Goal: Task Accomplishment & Management: Manage account settings

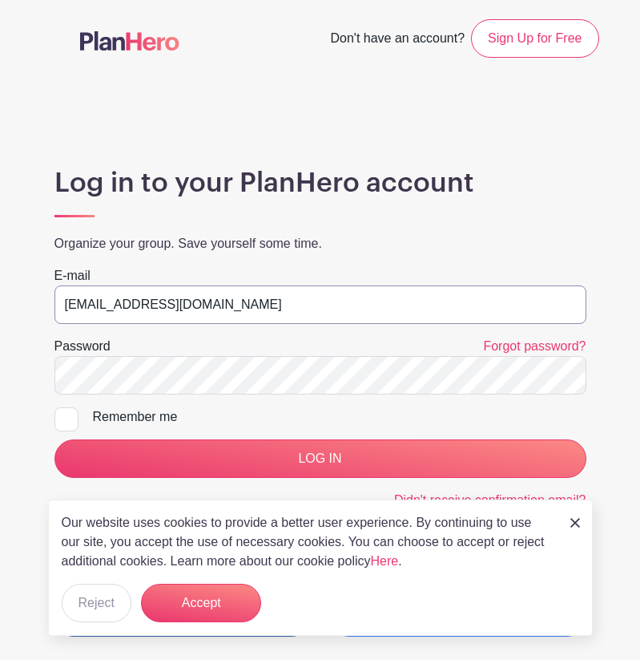
type input "stewards@southendfestivalofperformingarts.com"
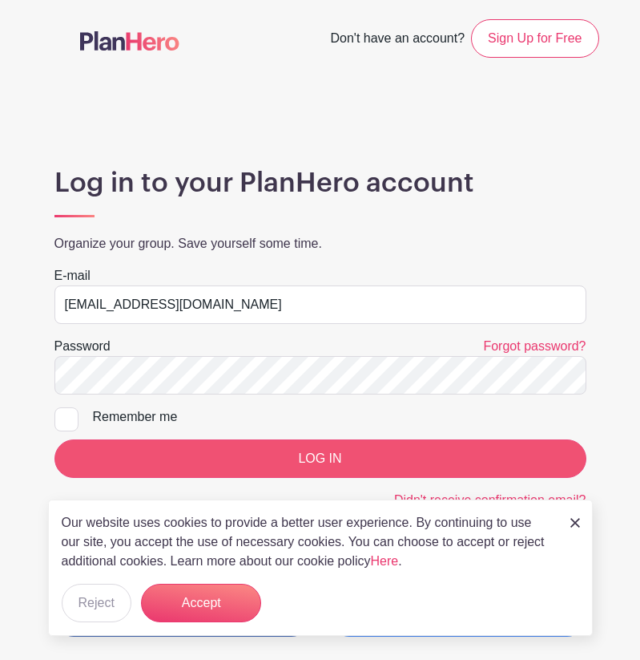
click at [335, 452] on input "LOG IN" at bounding box center [320, 458] width 532 height 38
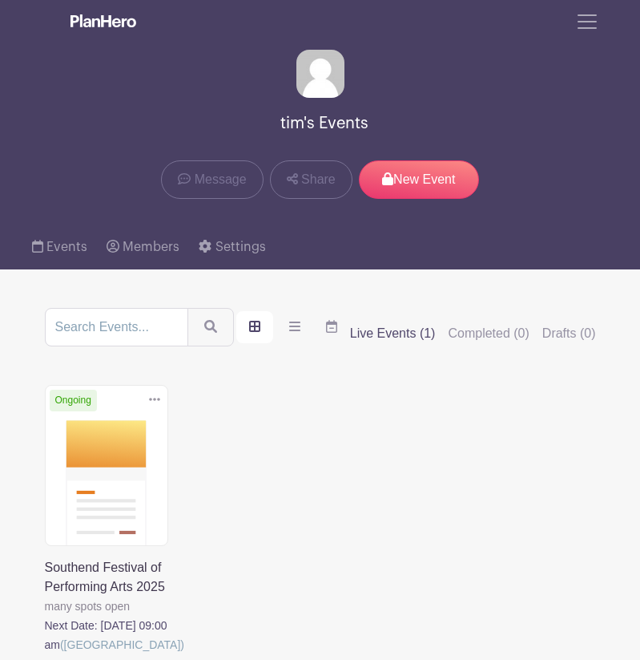
click at [45, 654] on link at bounding box center [45, 654] width 0 height 0
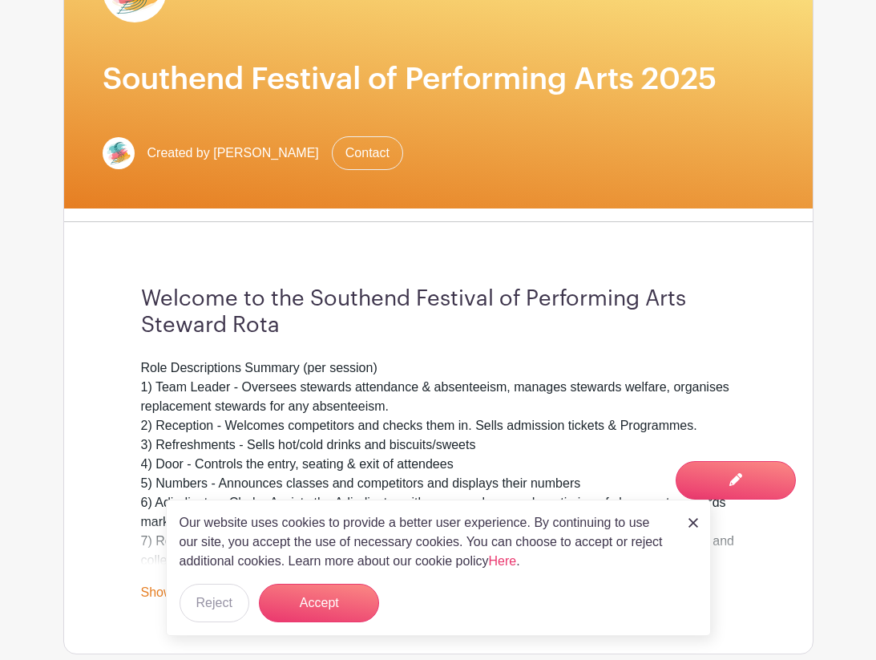
scroll to position [296, 0]
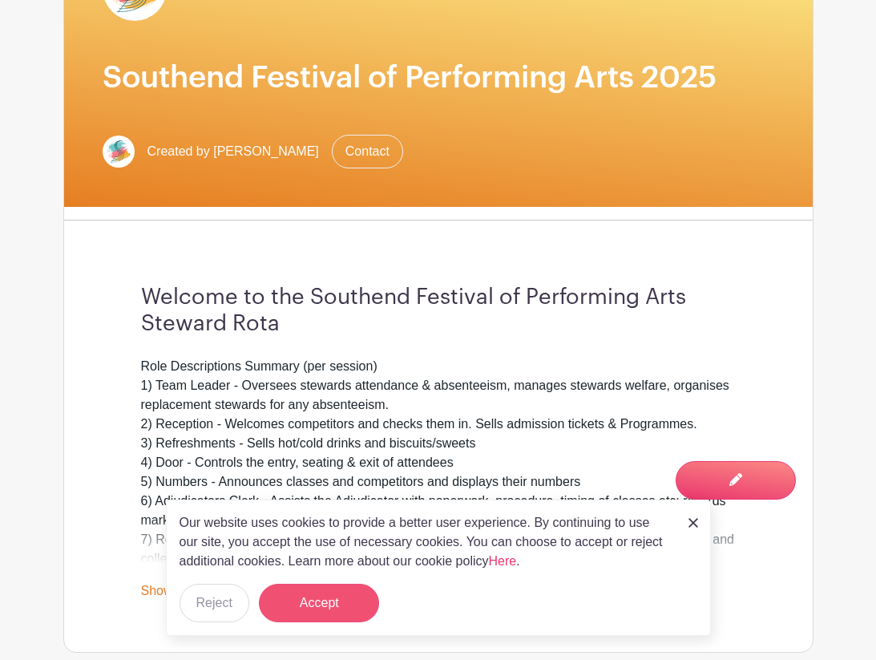
click at [320, 587] on button "Accept" at bounding box center [319, 602] width 120 height 38
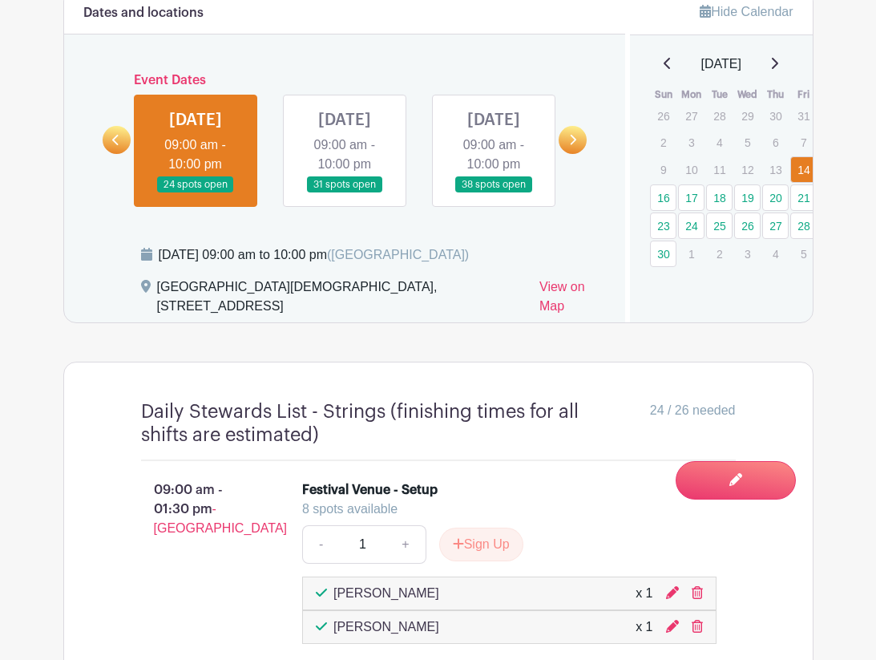
scroll to position [983, 0]
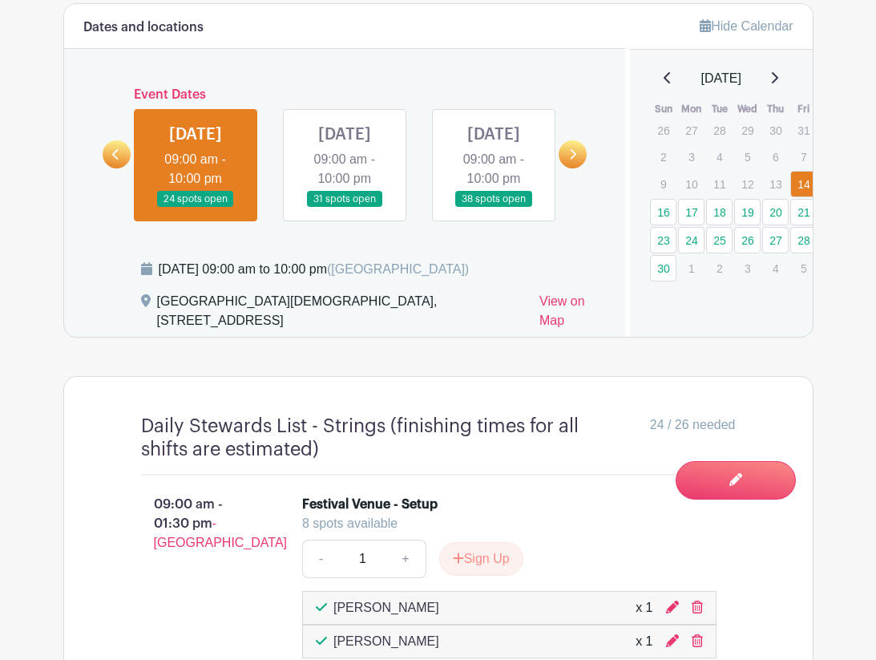
click at [345, 208] on link at bounding box center [345, 208] width 0 height 0
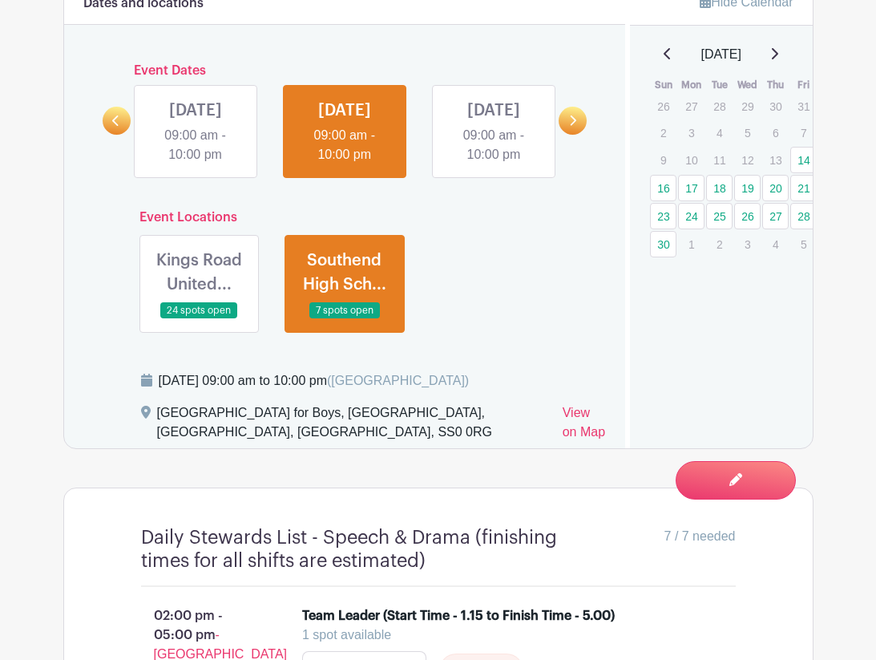
scroll to position [1036, 0]
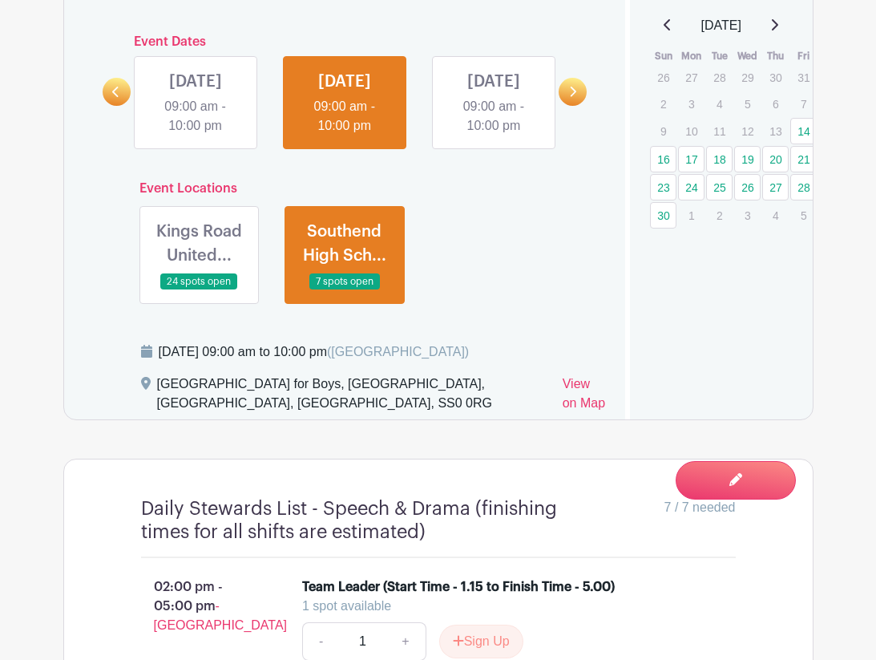
click at [199, 290] on link at bounding box center [199, 290] width 0 height 0
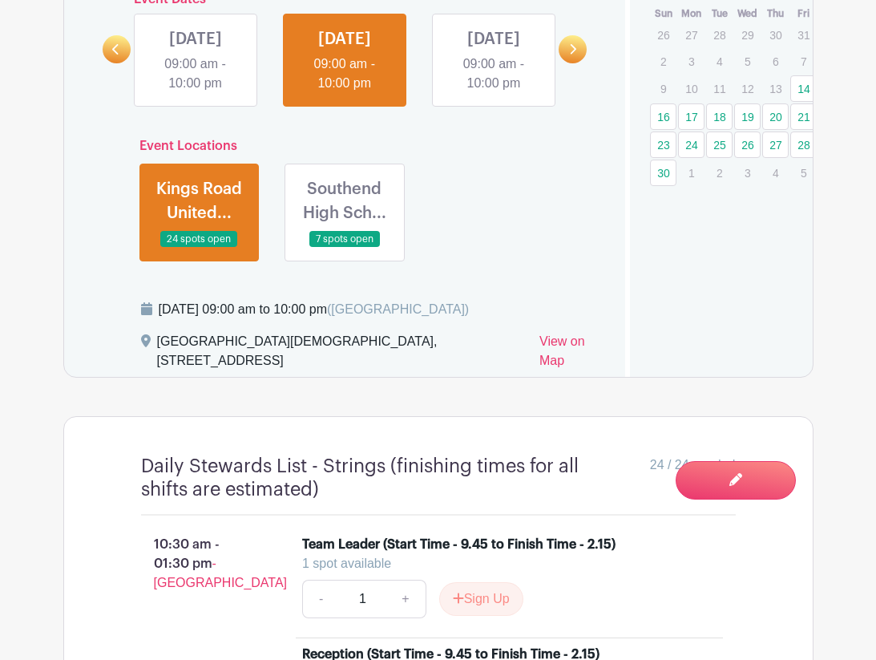
scroll to position [1074, 0]
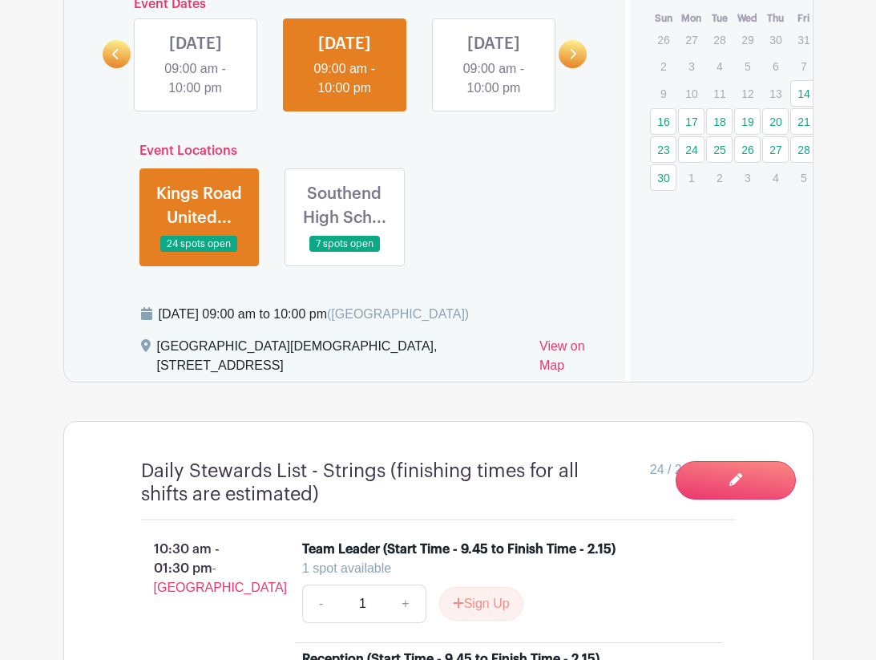
click at [494, 98] on link at bounding box center [494, 98] width 0 height 0
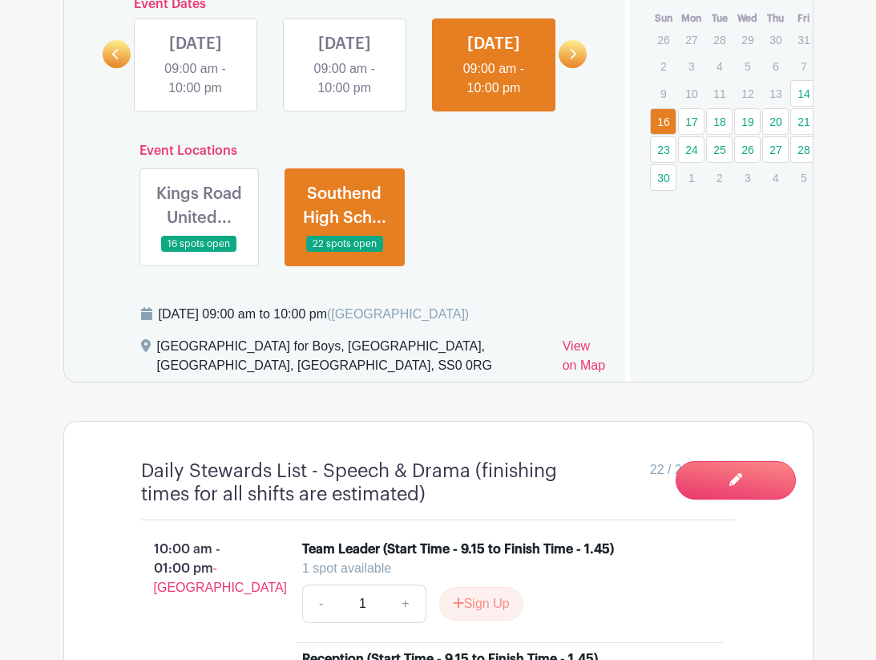
click at [199, 252] on link at bounding box center [199, 252] width 0 height 0
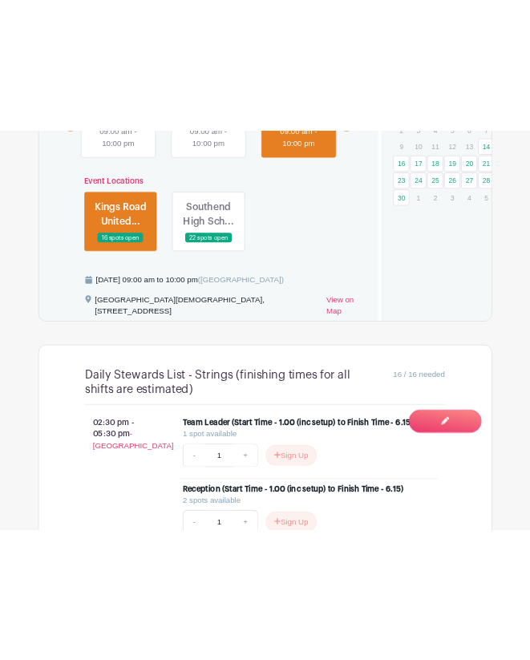
scroll to position [1018, 0]
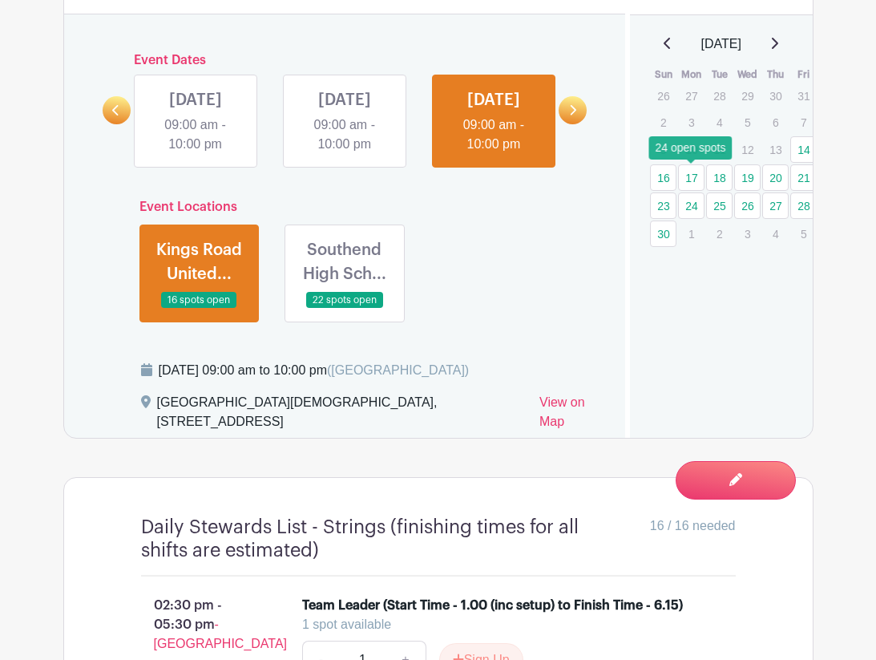
click at [640, 184] on link "17" at bounding box center [691, 177] width 26 height 26
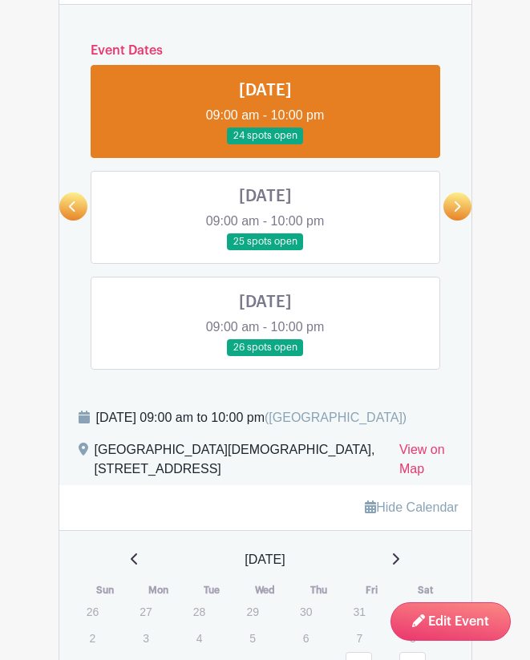
click at [78, 205] on link at bounding box center [73, 206] width 28 height 28
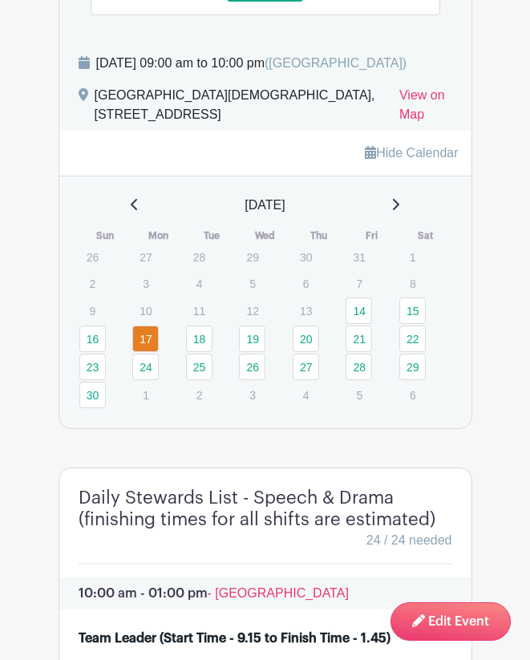
scroll to position [1378, 0]
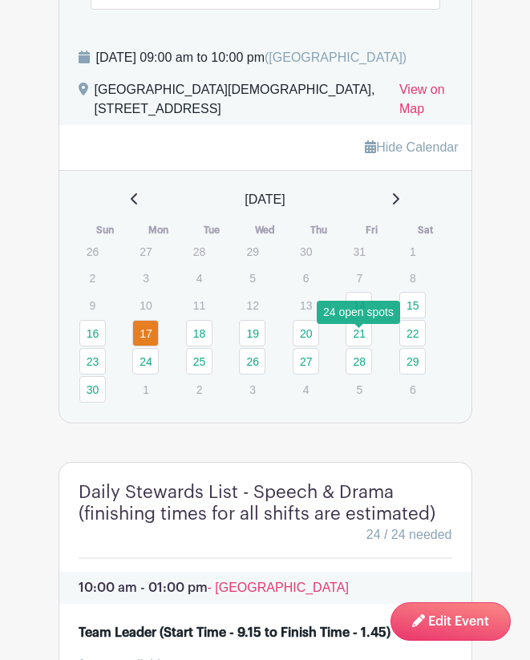
click at [361, 318] on link "14" at bounding box center [358, 305] width 26 height 26
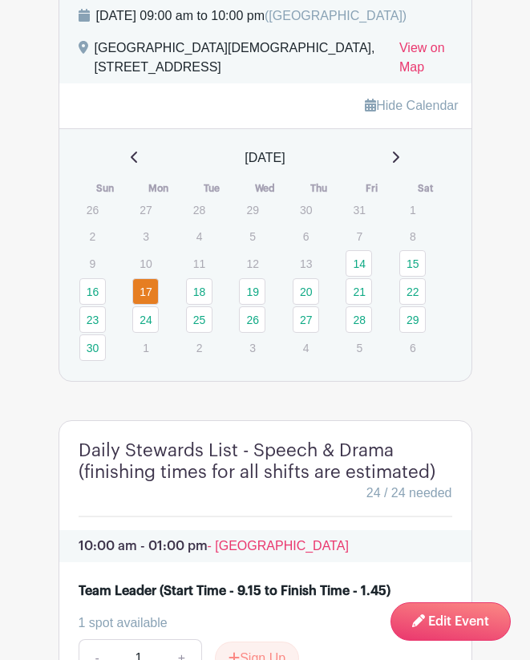
scroll to position [1422, 0]
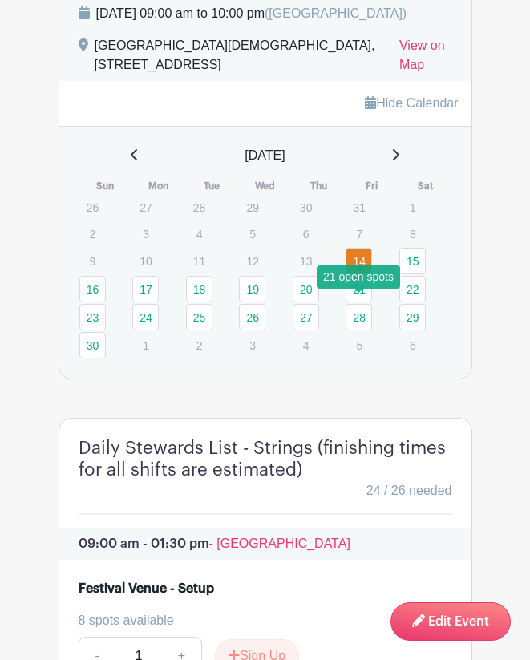
click at [360, 301] on link "21" at bounding box center [358, 289] width 26 height 26
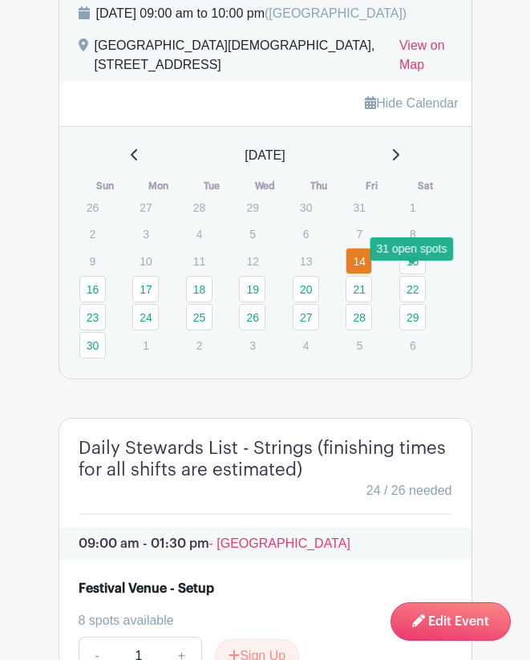
click at [414, 274] on link "15" at bounding box center [412, 261] width 26 height 26
click at [411, 274] on link "15" at bounding box center [412, 261] width 26 height 26
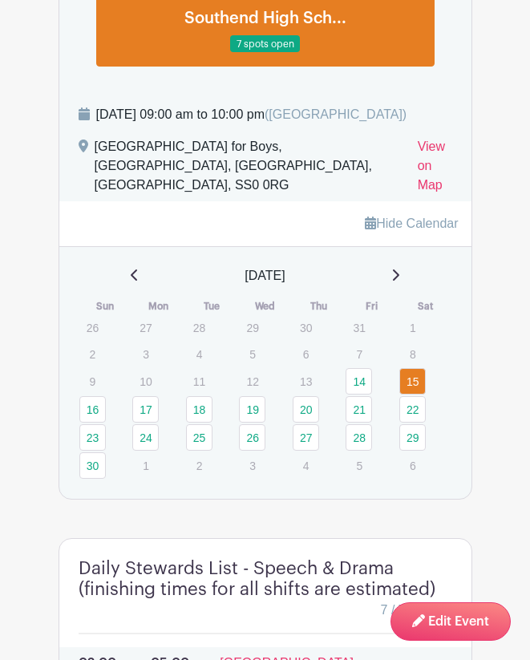
scroll to position [1327, 0]
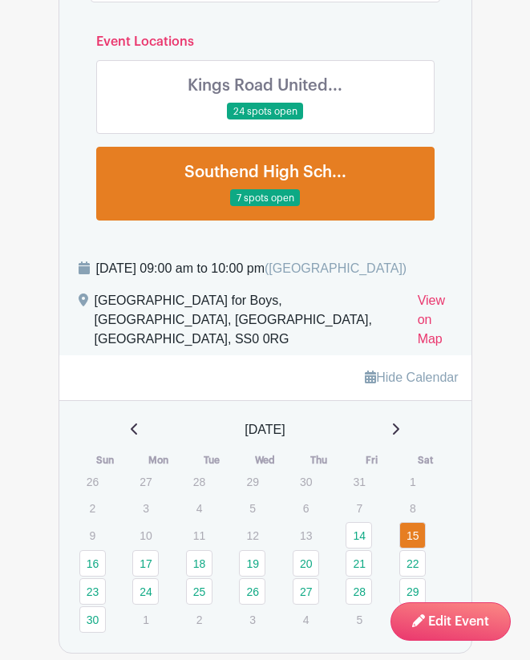
click at [265, 120] on link at bounding box center [265, 120] width 0 height 0
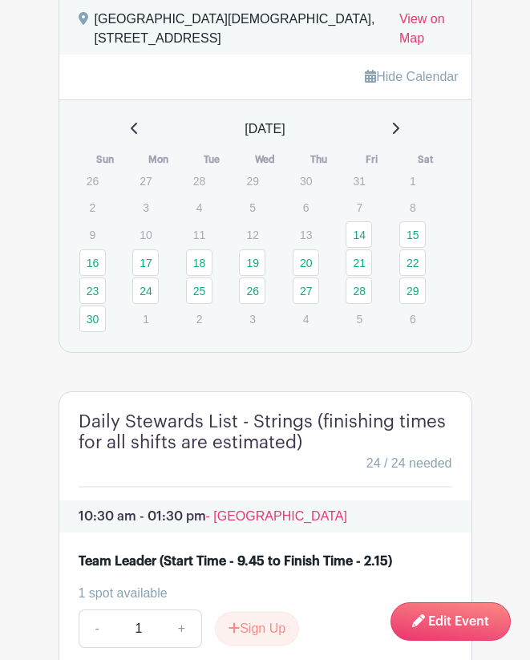
scroll to position [1630, 0]
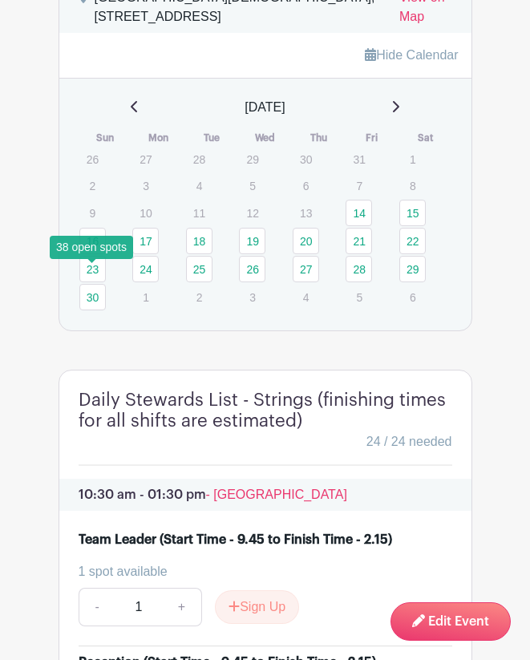
click at [91, 254] on link "16" at bounding box center [92, 241] width 26 height 26
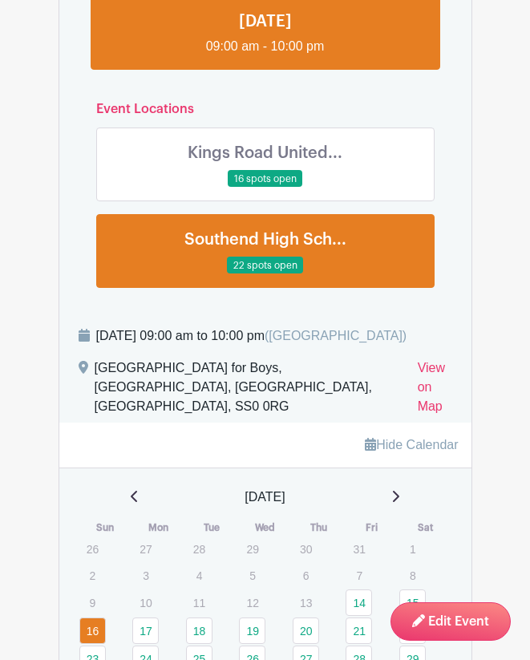
scroll to position [1253, 0]
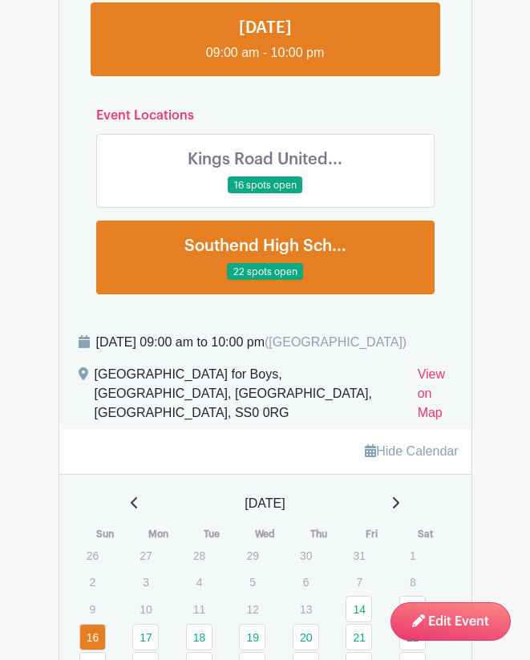
click at [265, 194] on link at bounding box center [265, 194] width 0 height 0
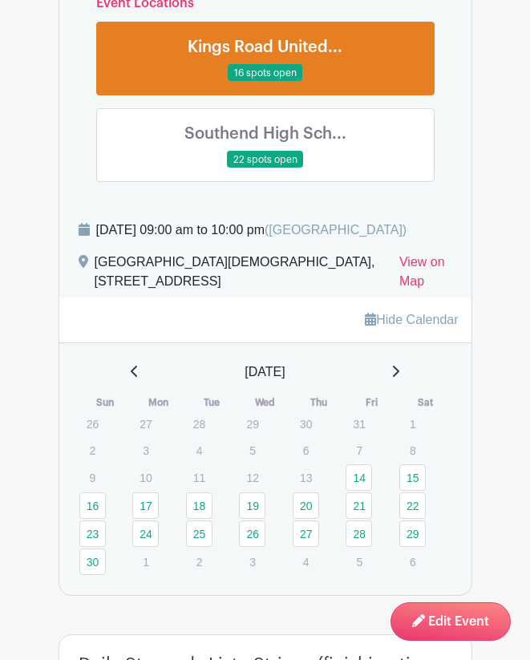
scroll to position [1371, 0]
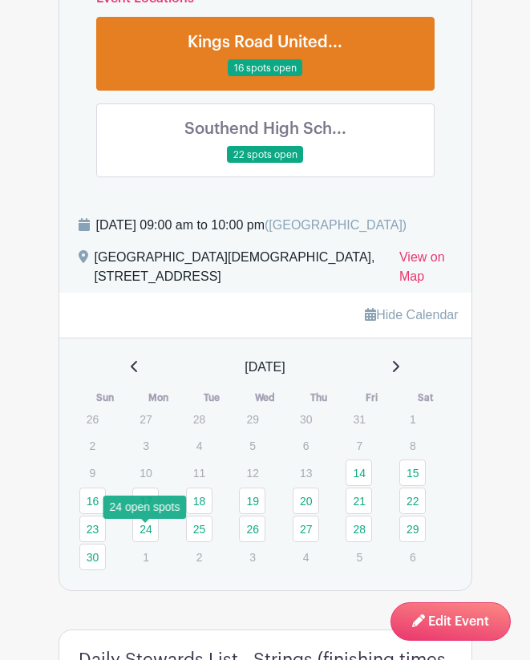
click at [143, 514] on link "17" at bounding box center [145, 500] width 26 height 26
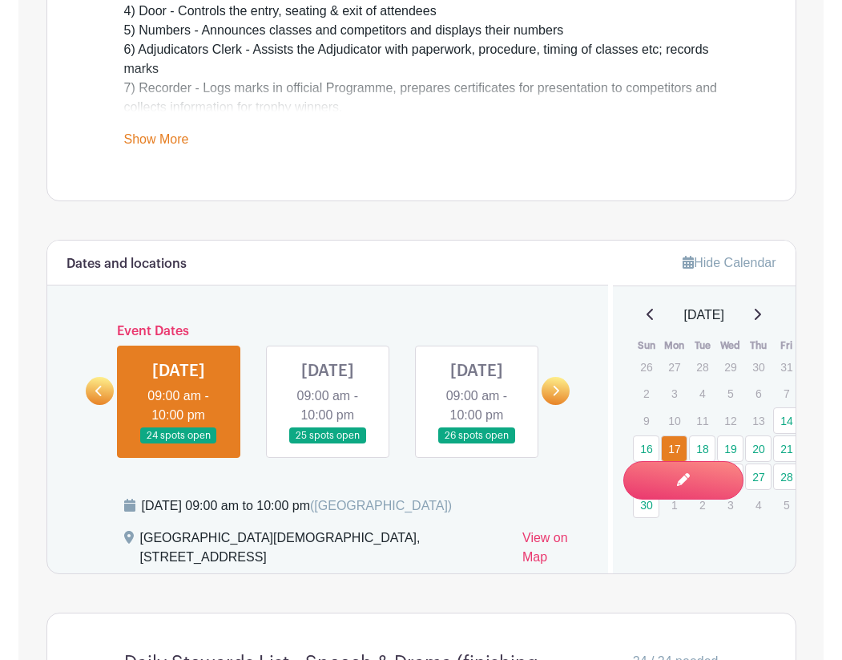
scroll to position [729, 0]
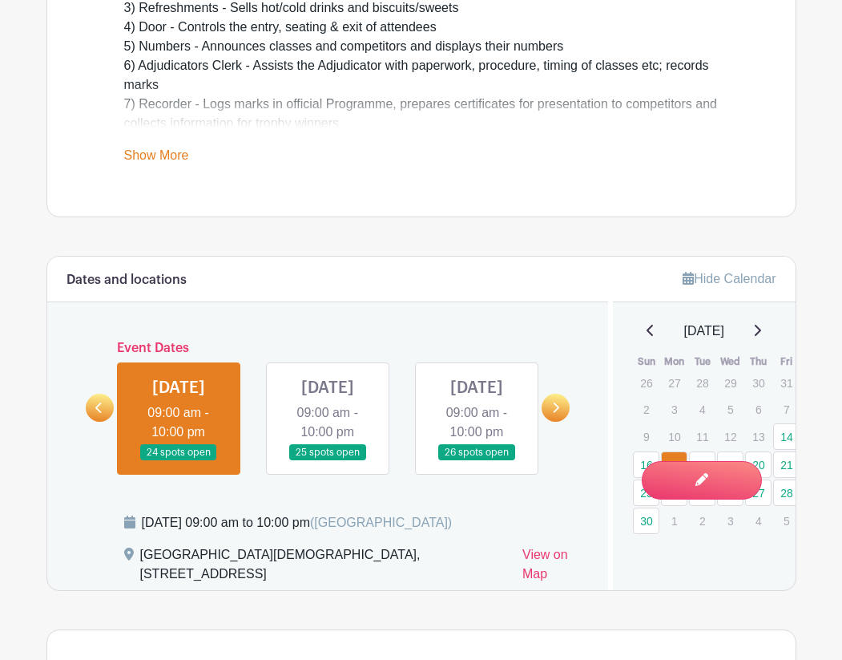
click at [640, 281] on link "Hide Calendar" at bounding box center [729, 279] width 93 height 14
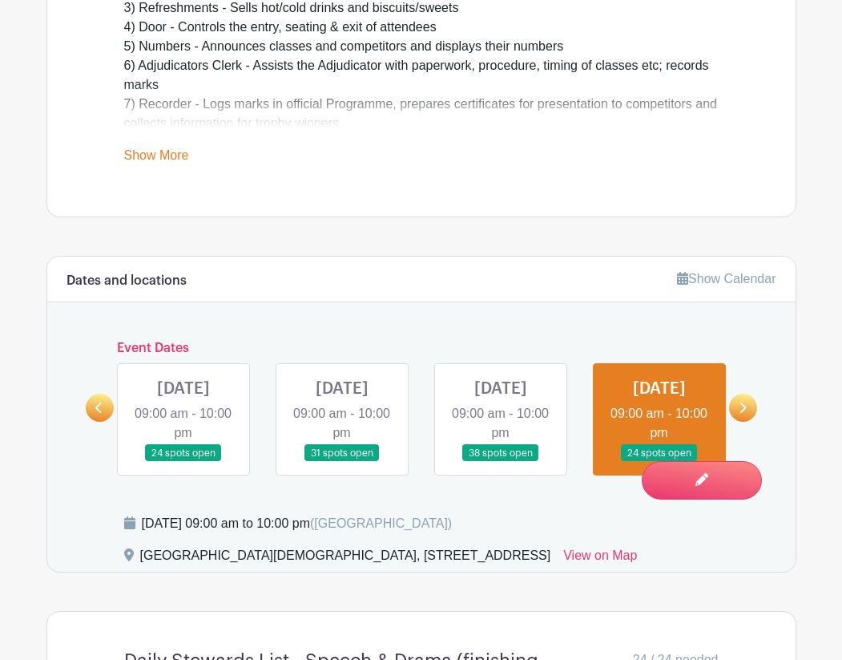
click at [184, 462] on link at bounding box center [184, 462] width 0 height 0
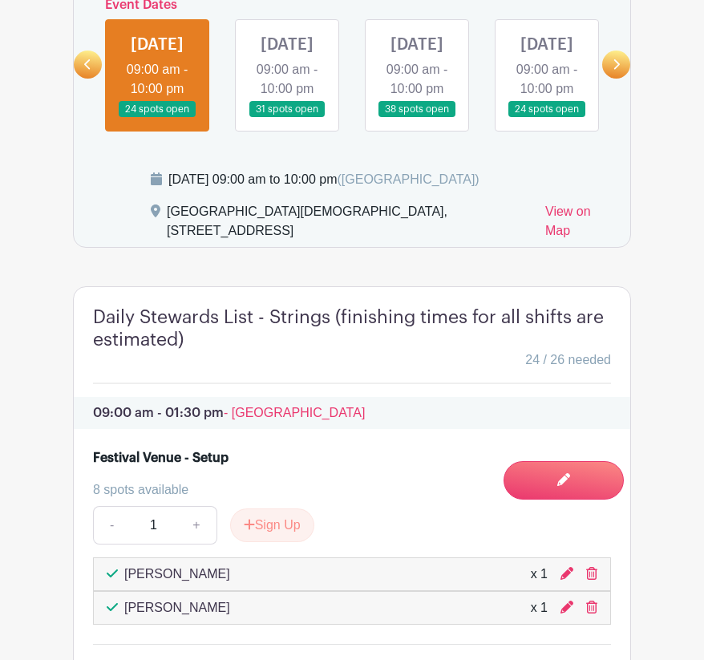
scroll to position [1048, 0]
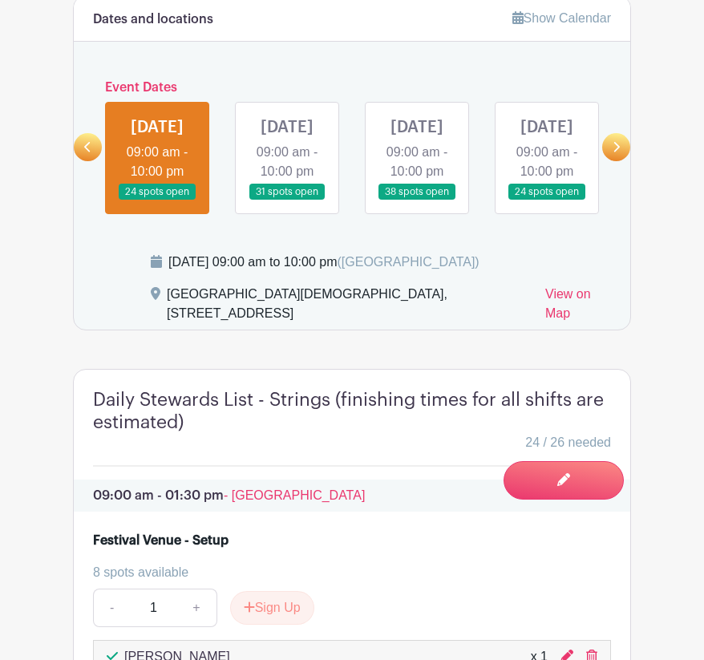
click at [287, 200] on link at bounding box center [287, 200] width 0 height 0
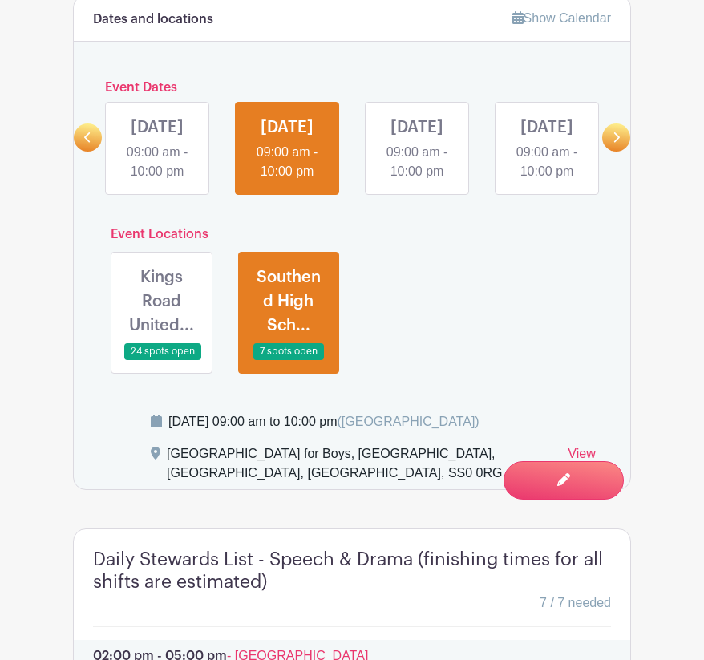
click at [161, 360] on link at bounding box center [161, 360] width 0 height 0
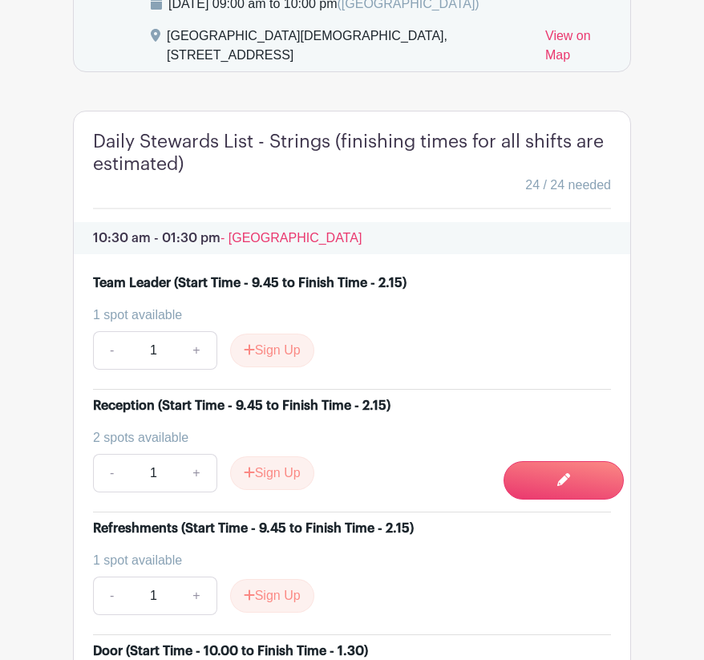
scroll to position [1455, 0]
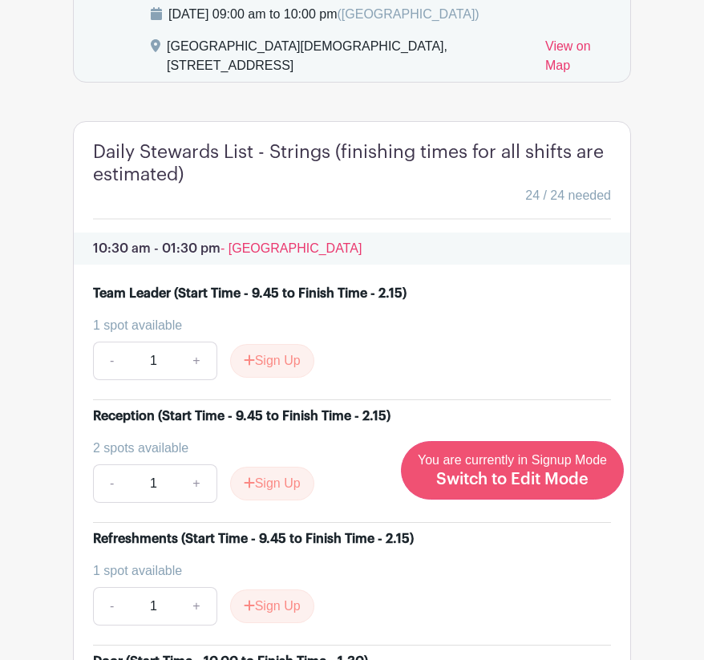
click at [556, 476] on span "Switch to Edit Mode" at bounding box center [512, 479] width 152 height 16
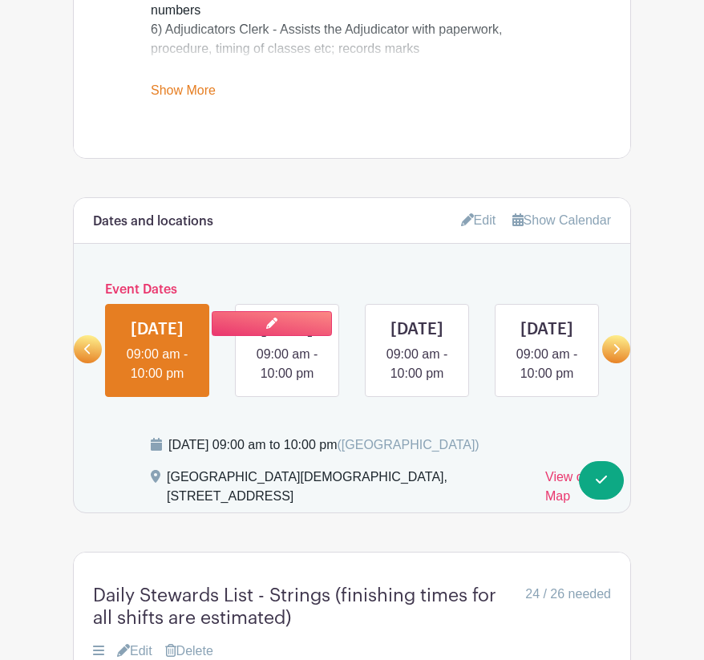
scroll to position [917, 0]
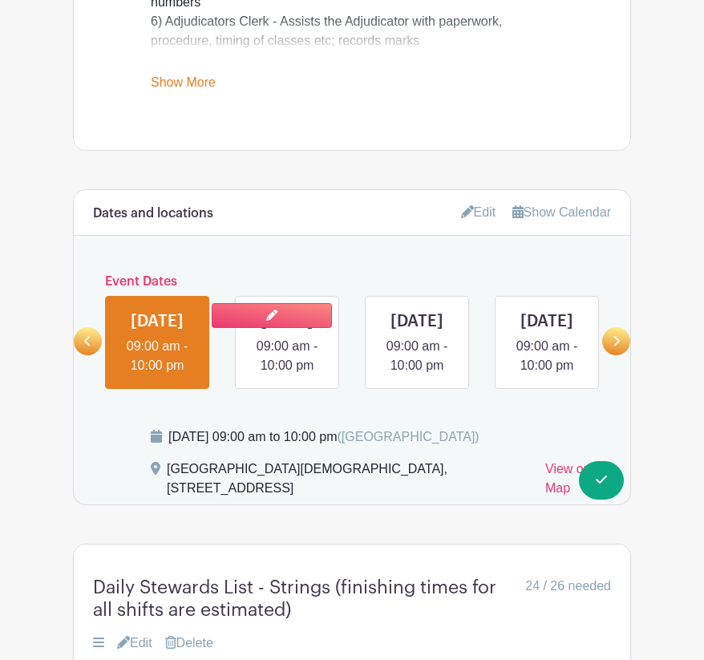
click at [287, 375] on link at bounding box center [287, 375] width 0 height 0
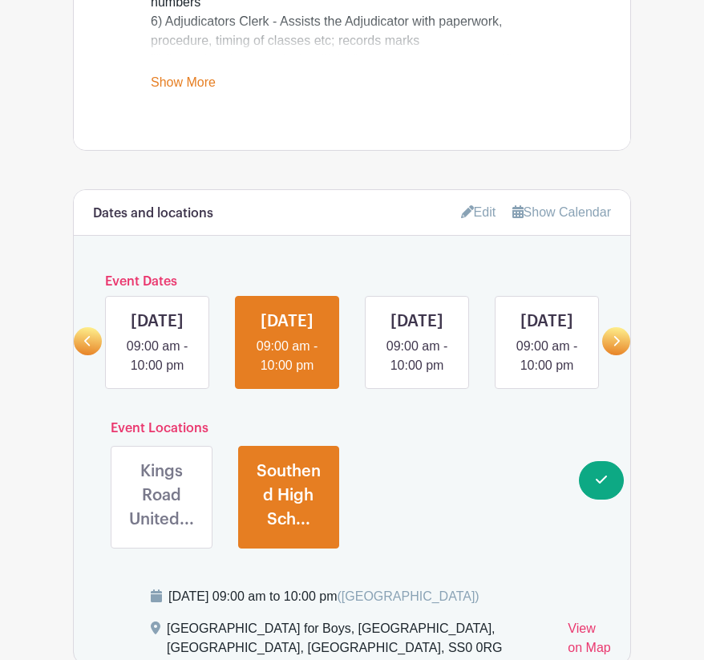
click at [161, 535] on link at bounding box center [161, 535] width 0 height 0
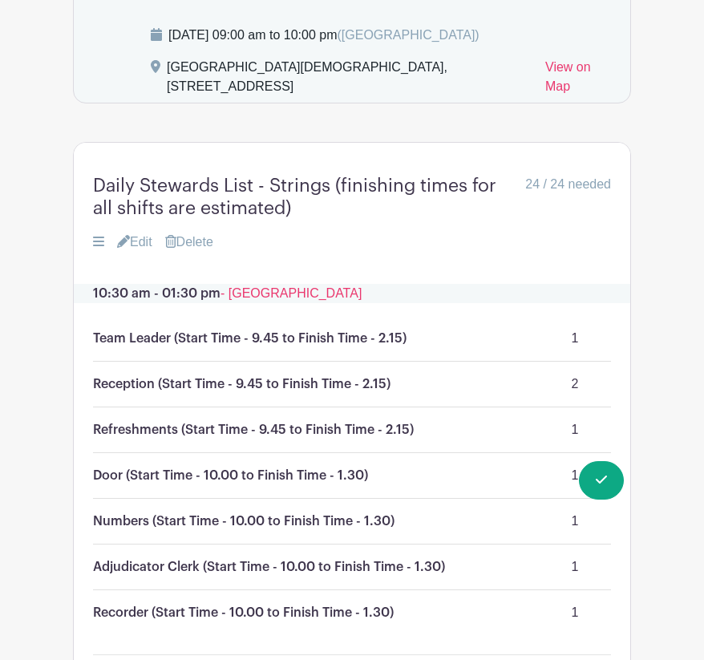
scroll to position [1480, 0]
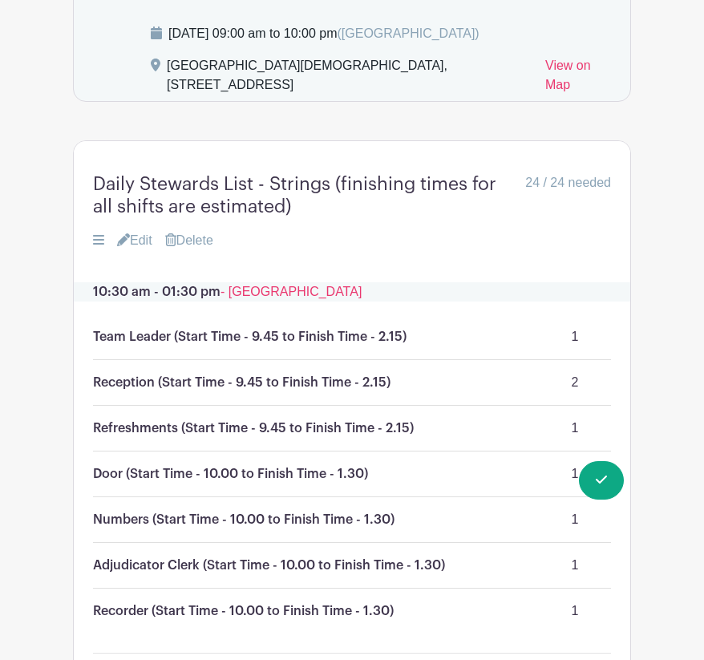
click at [142, 250] on link "Edit" at bounding box center [134, 240] width 35 height 19
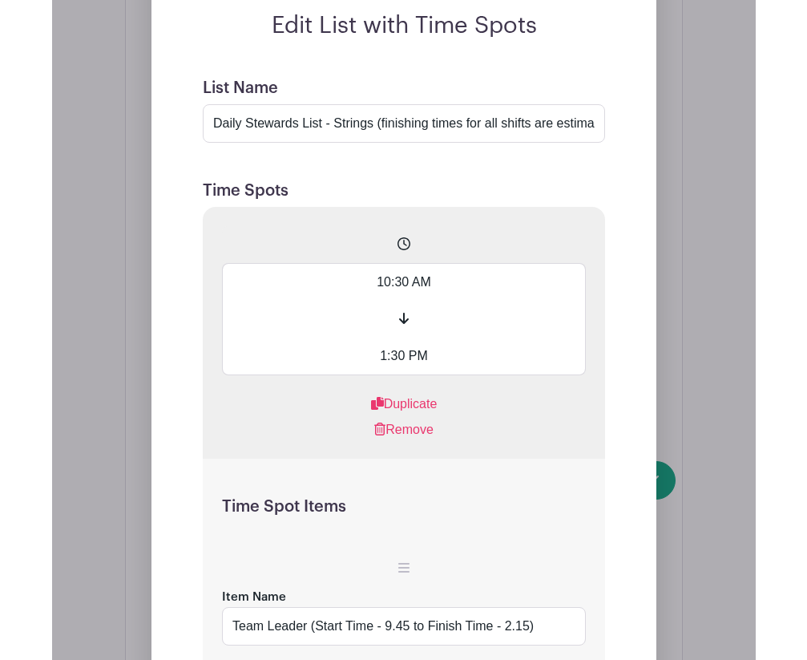
scroll to position [1750, 0]
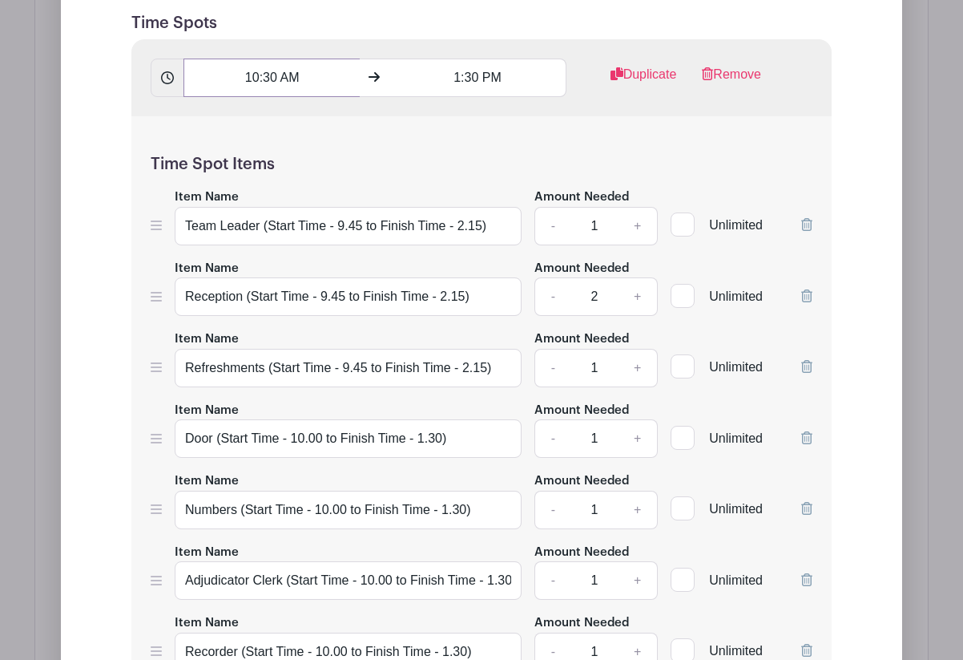
click at [298, 97] on input "10:30 AM" at bounding box center [272, 78] width 176 height 38
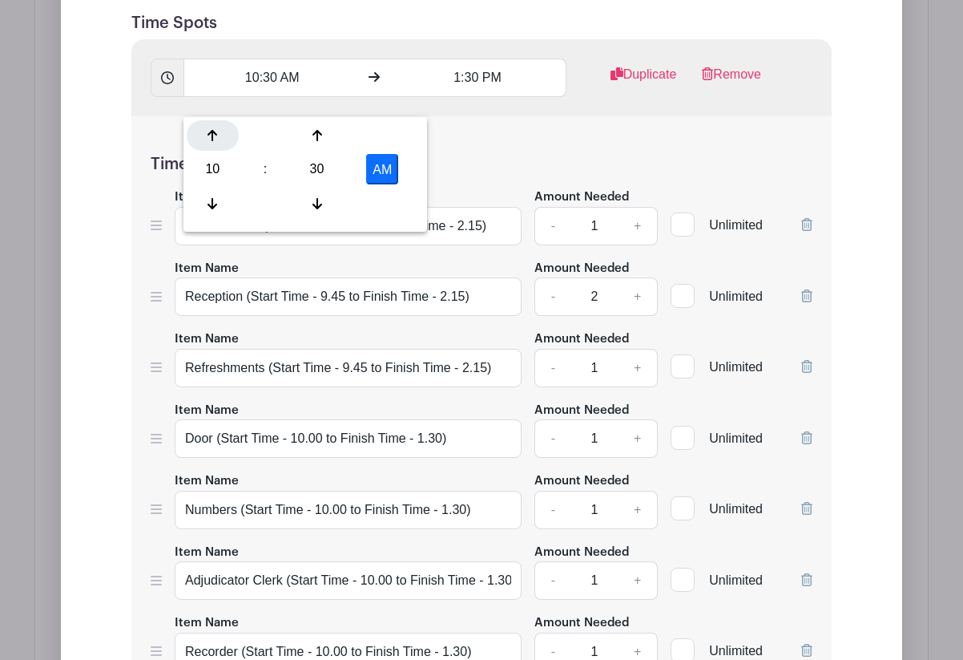
click at [214, 139] on icon at bounding box center [213, 135] width 10 height 13
click at [212, 204] on icon at bounding box center [213, 203] width 10 height 11
click at [317, 145] on div at bounding box center [317, 135] width 52 height 30
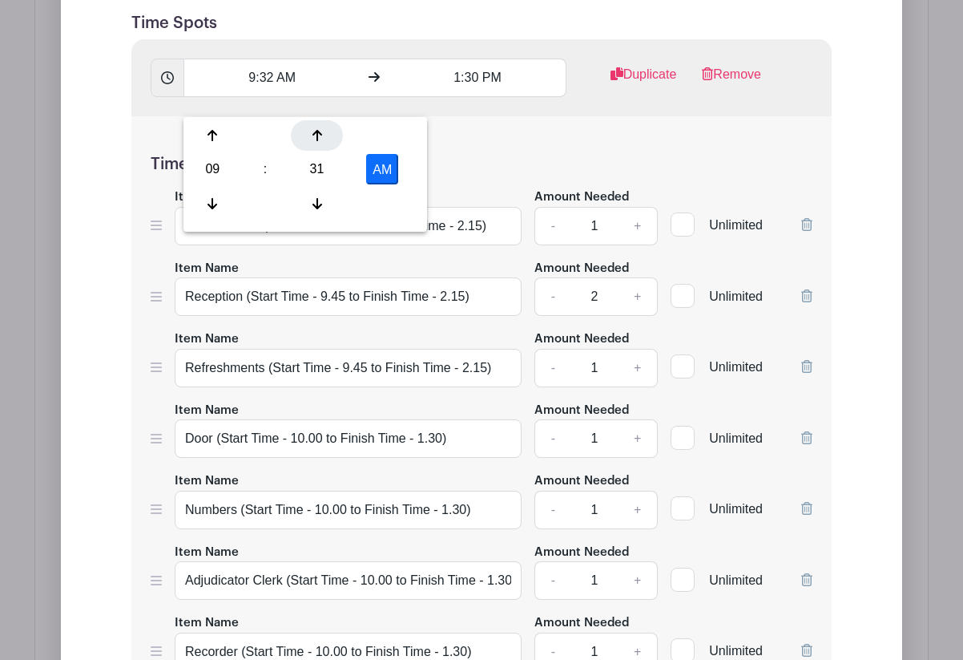
click at [317, 144] on div at bounding box center [317, 135] width 52 height 30
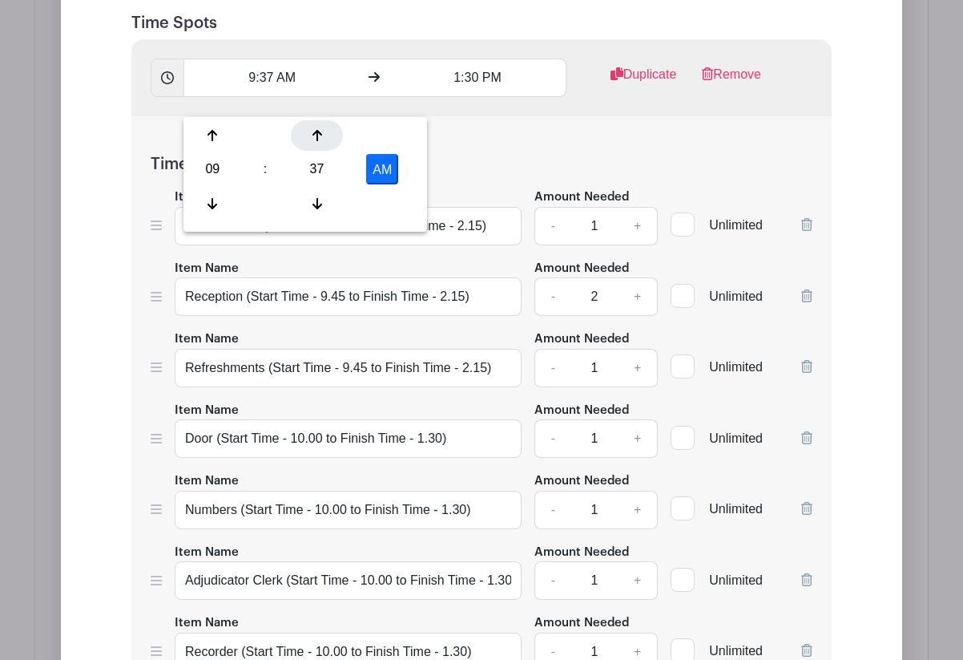
click at [317, 144] on div at bounding box center [317, 135] width 52 height 30
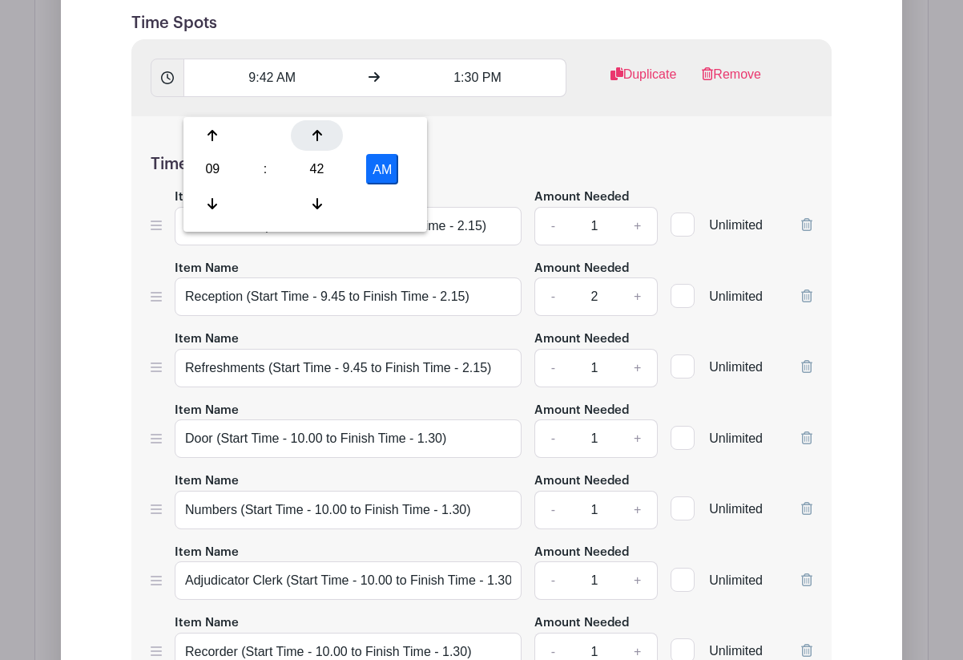
click at [317, 144] on div at bounding box center [317, 135] width 52 height 30
type input "9:45 AM"
click at [450, 174] on h5 "Time Spot Items" at bounding box center [482, 164] width 662 height 19
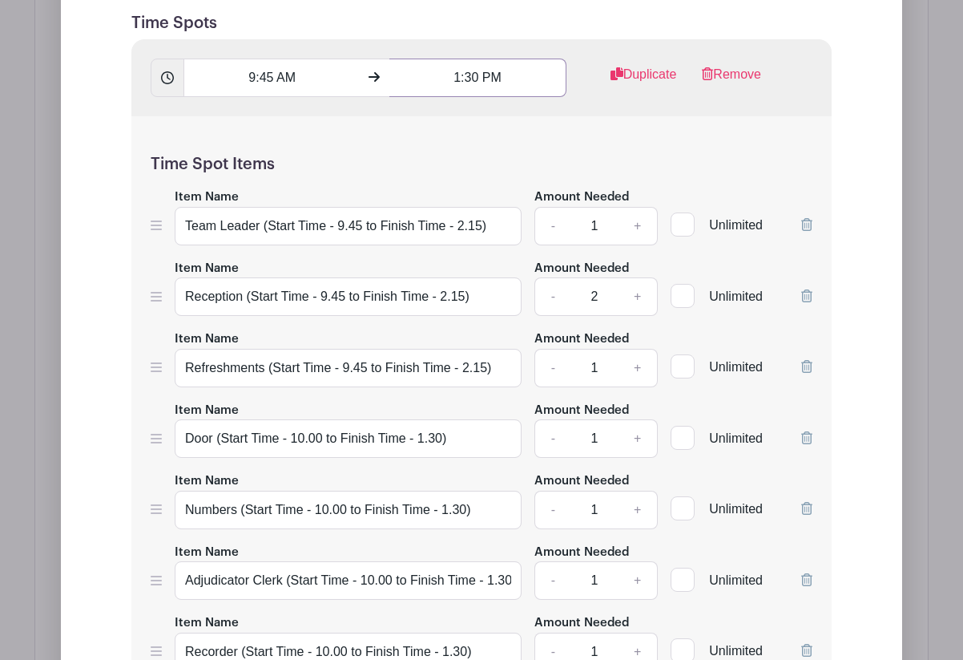
click at [475, 97] on input "1:30 PM" at bounding box center [478, 78] width 176 height 38
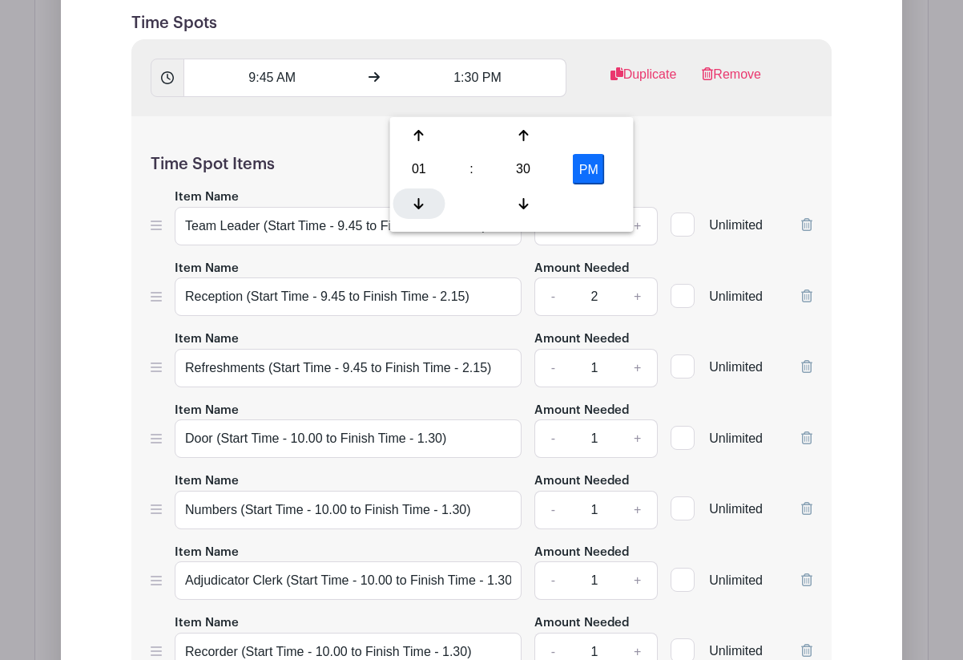
click at [417, 197] on icon at bounding box center [419, 203] width 10 height 13
click at [527, 138] on icon at bounding box center [524, 135] width 10 height 13
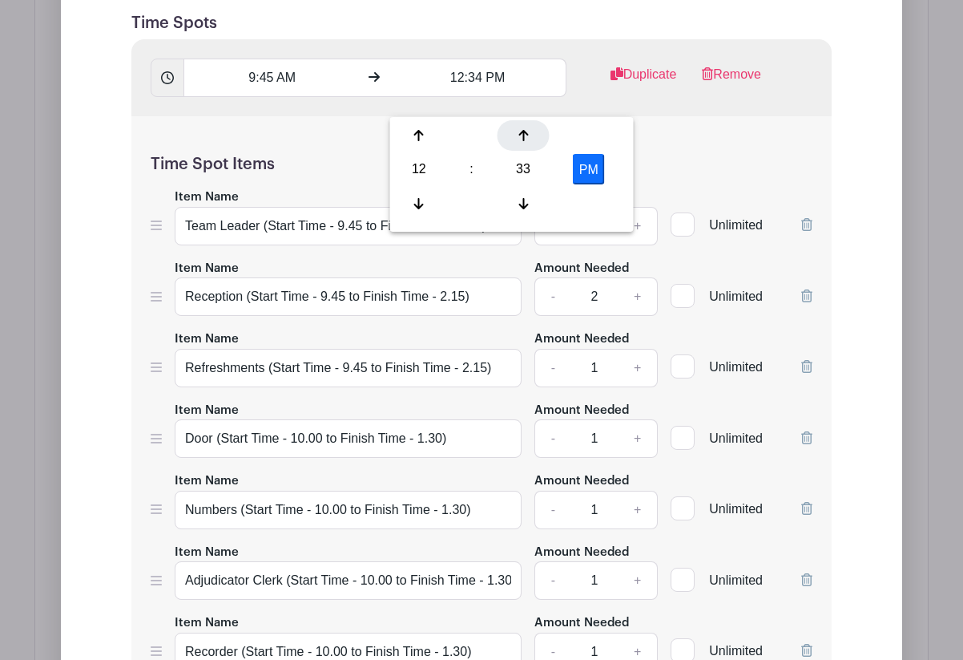
click at [527, 138] on icon at bounding box center [524, 135] width 10 height 13
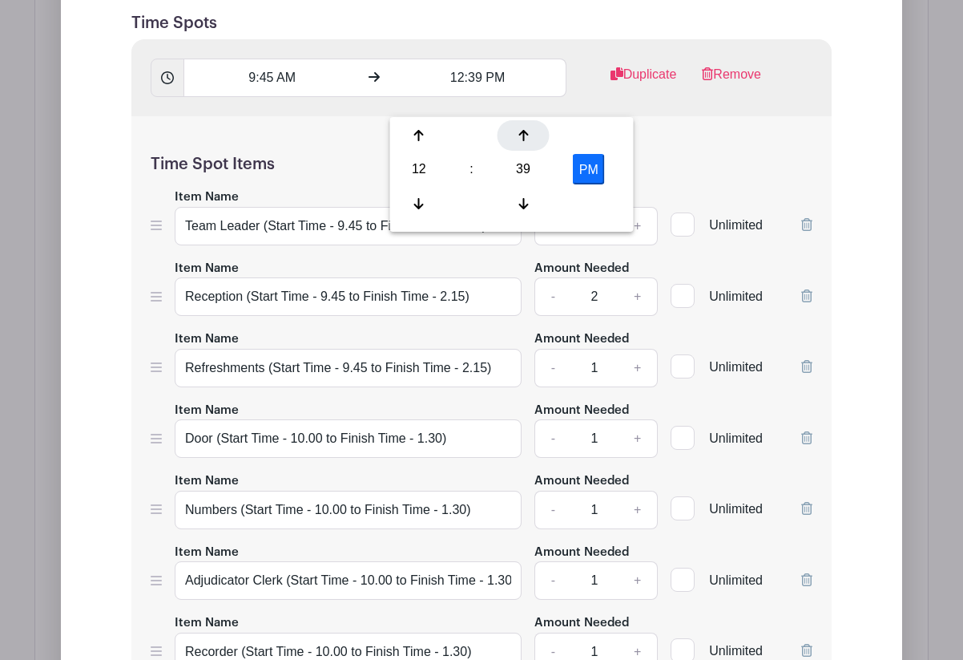
click at [527, 138] on icon at bounding box center [524, 135] width 10 height 13
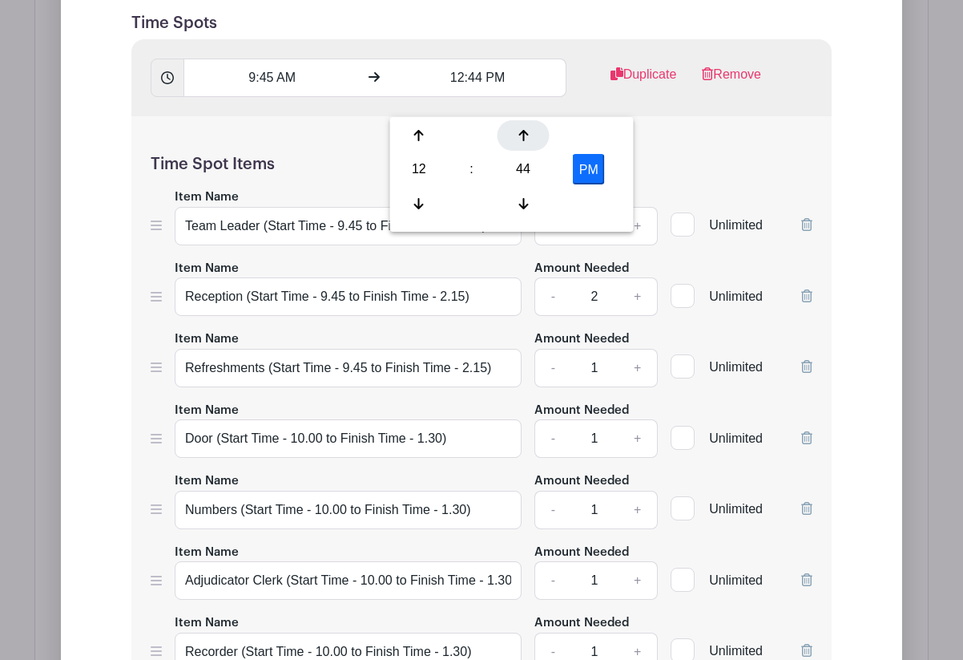
click at [527, 138] on icon at bounding box center [524, 135] width 10 height 13
type input "12:45 PM"
click at [640, 174] on h5 "Time Spot Items" at bounding box center [482, 164] width 662 height 19
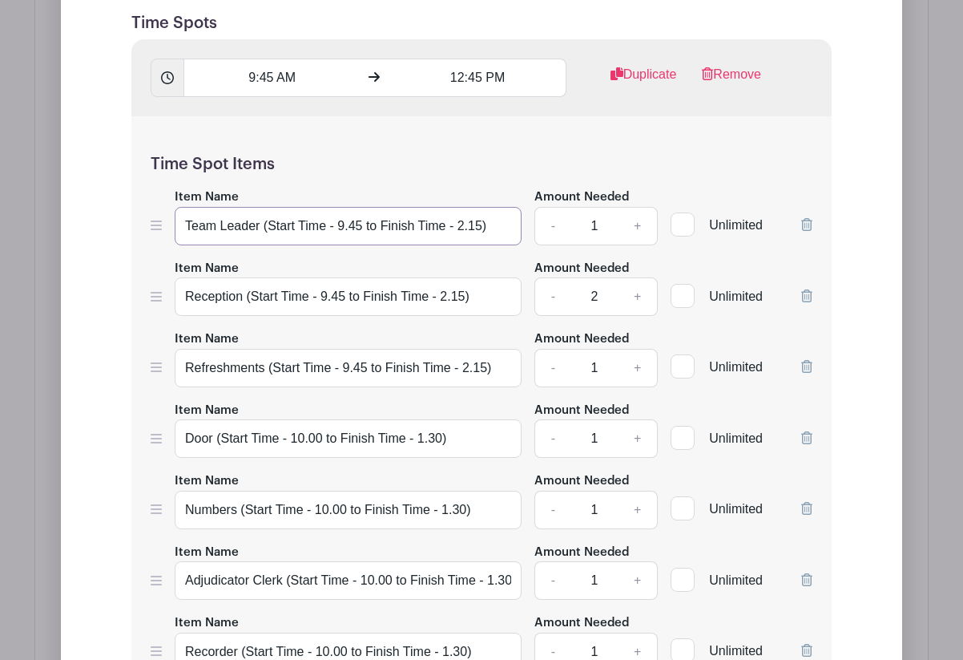
click at [360, 245] on input "Team Leader (Start Time - 9.45 to Finish Time - 2.15)" at bounding box center [348, 226] width 347 height 38
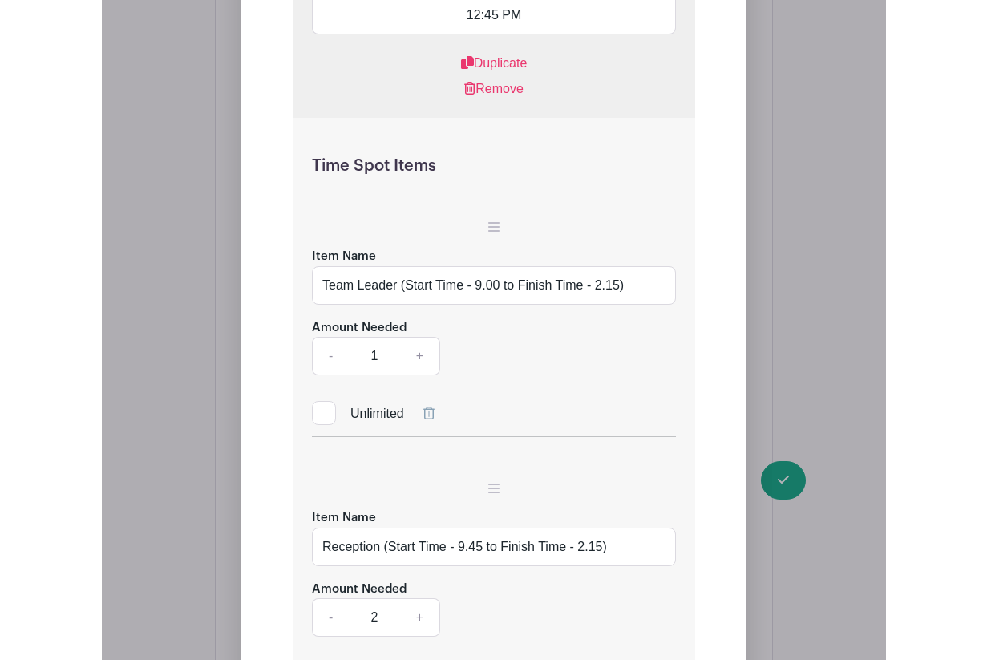
scroll to position [1750, 0]
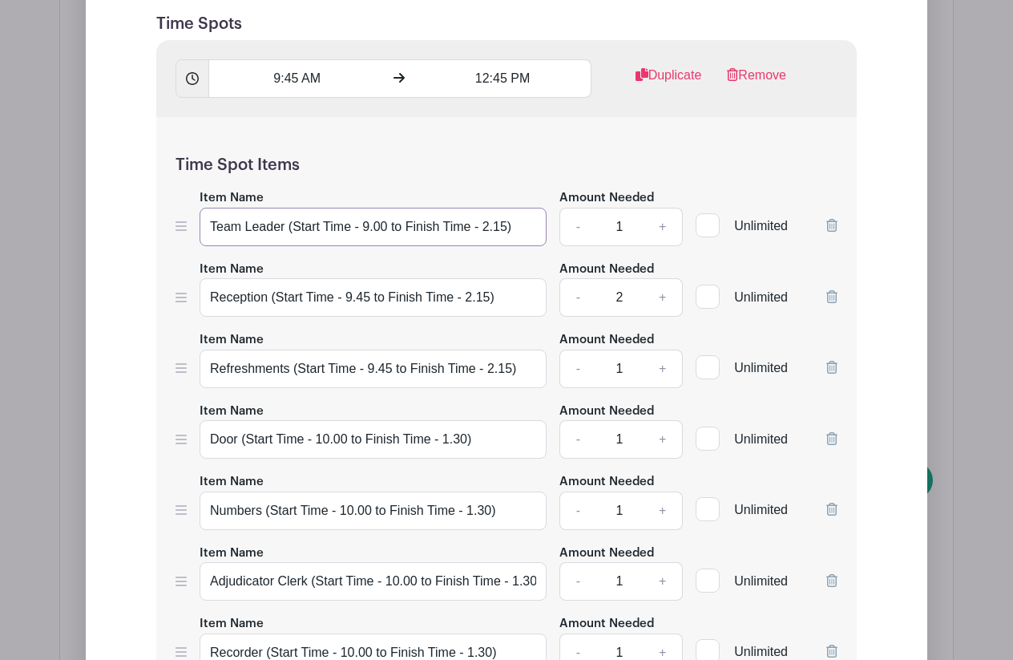
type input "Team Leader (Start Time - 9.00 to Finish Time - 2.15)"
click at [499, 98] on input "12:45 PM" at bounding box center [502, 78] width 176 height 38
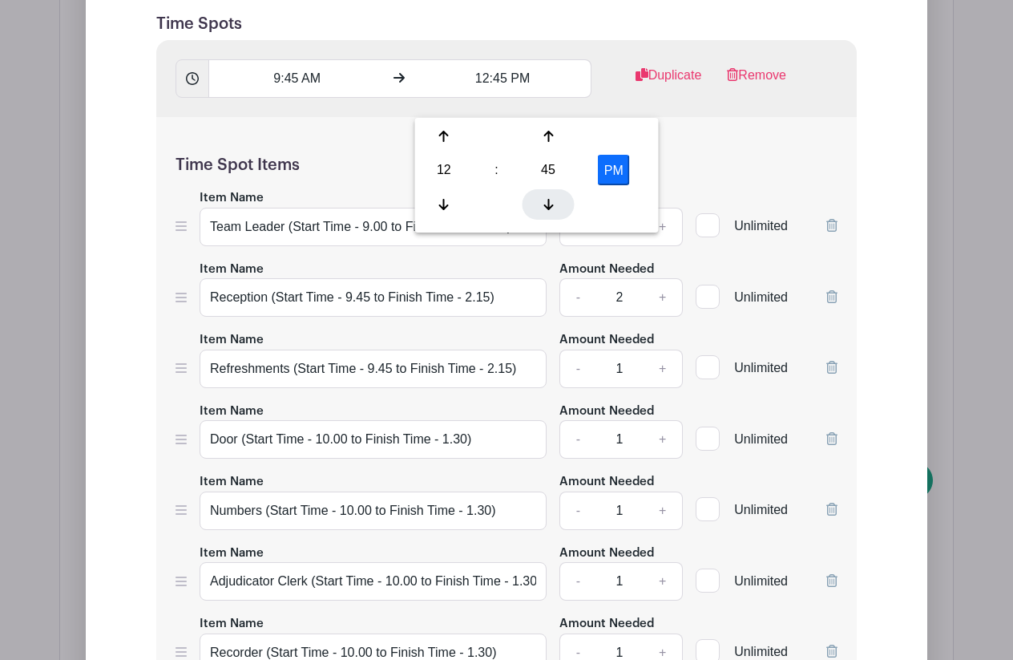
click at [547, 203] on icon at bounding box center [548, 204] width 10 height 13
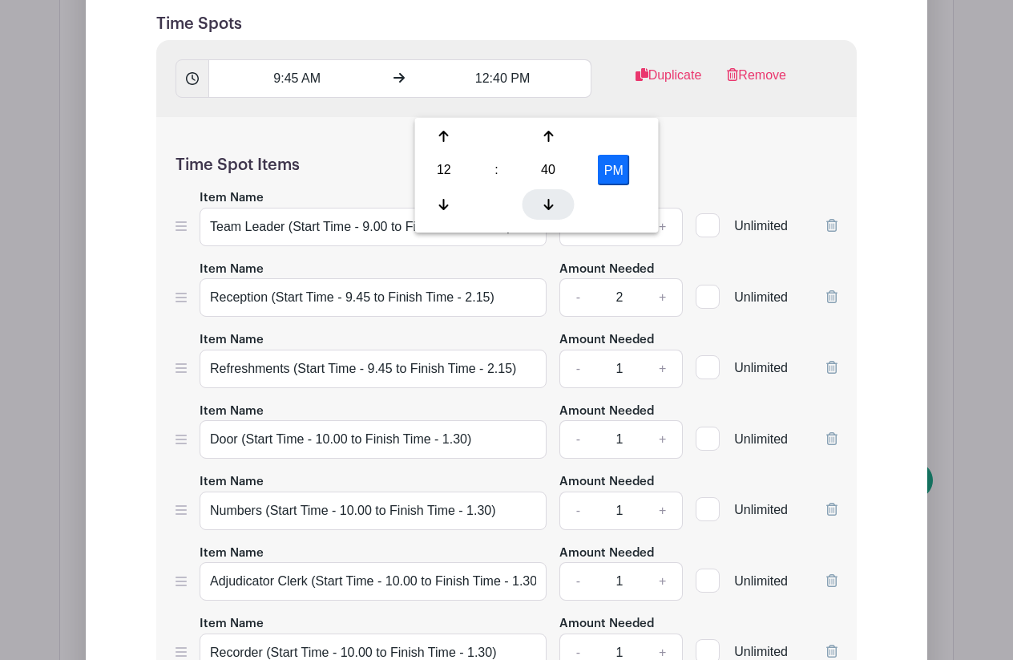
click at [547, 203] on icon at bounding box center [548, 204] width 10 height 13
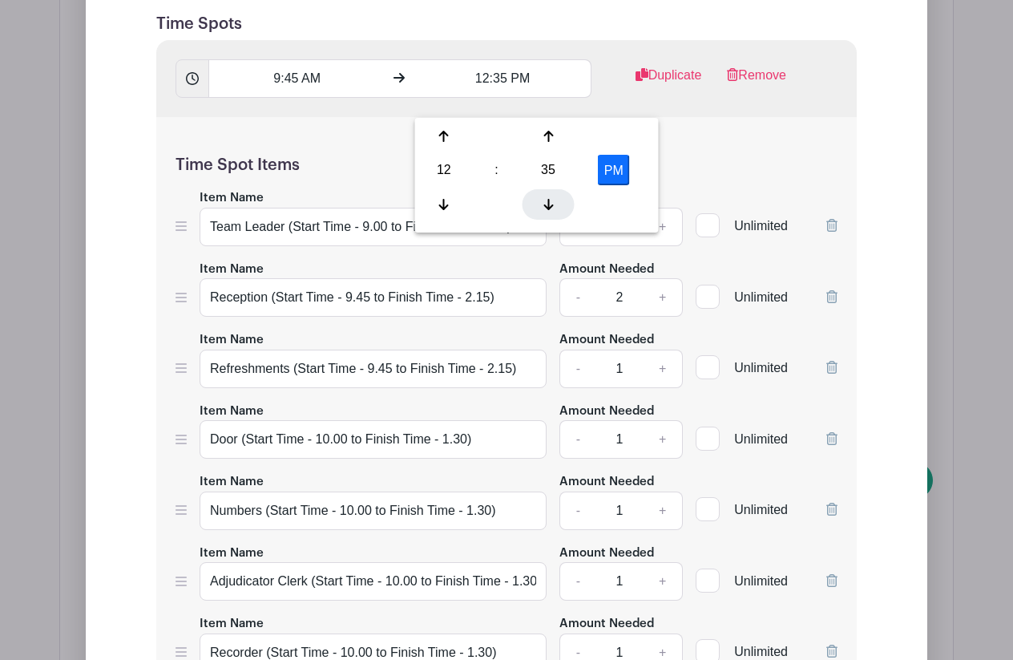
click at [547, 203] on icon at bounding box center [548, 204] width 10 height 13
click at [549, 138] on icon at bounding box center [548, 136] width 10 height 13
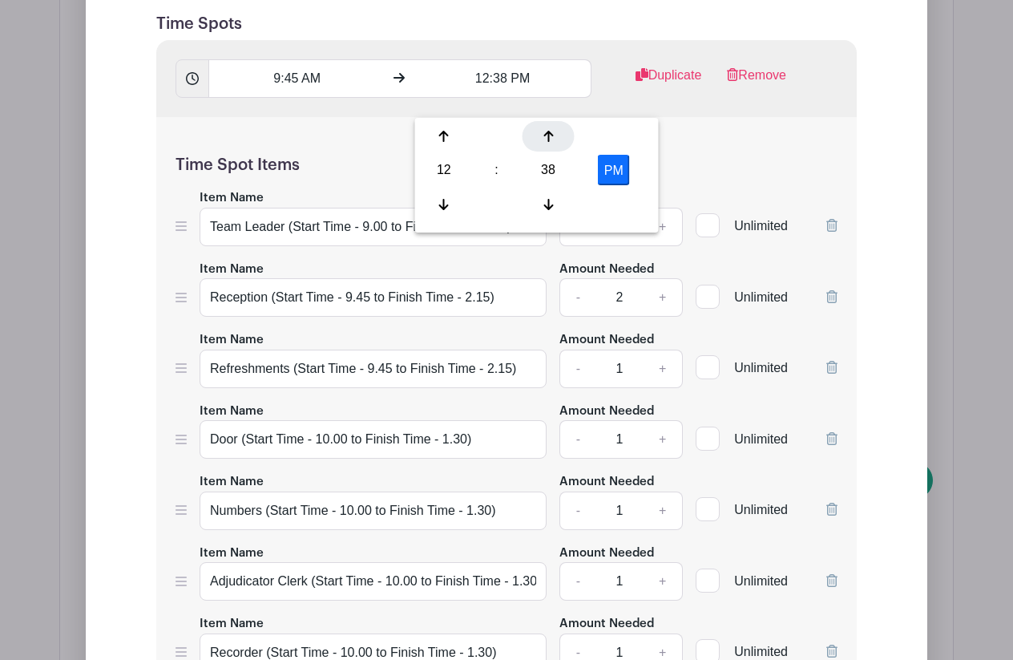
click at [549, 138] on icon at bounding box center [548, 136] width 10 height 13
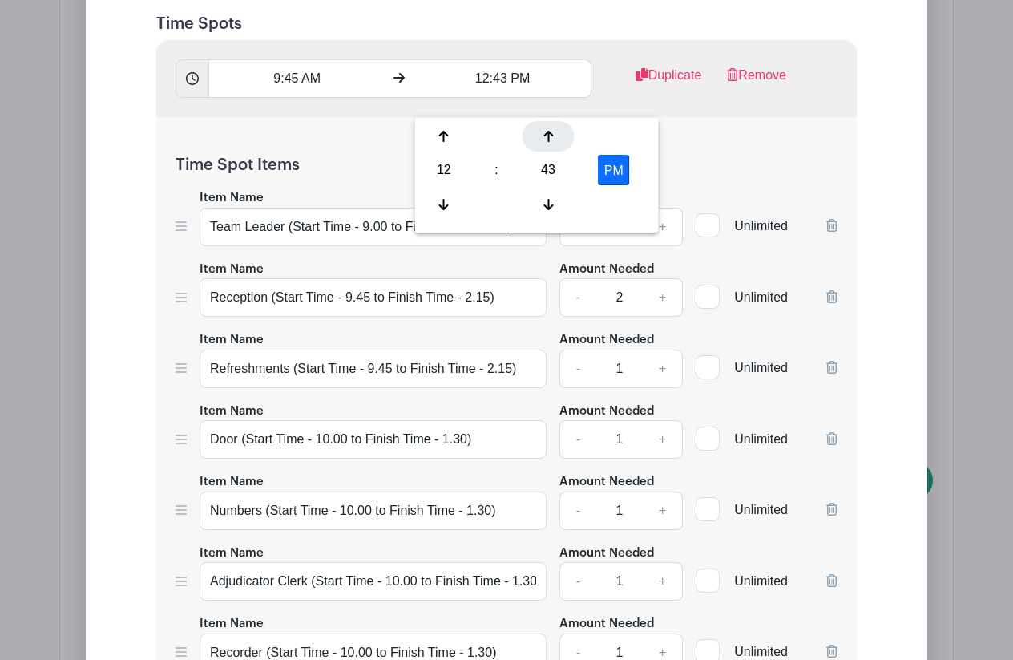
click at [549, 138] on icon at bounding box center [548, 136] width 10 height 13
type input "12:45 PM"
click at [640, 175] on h5 "Time Spot Items" at bounding box center [507, 164] width 662 height 19
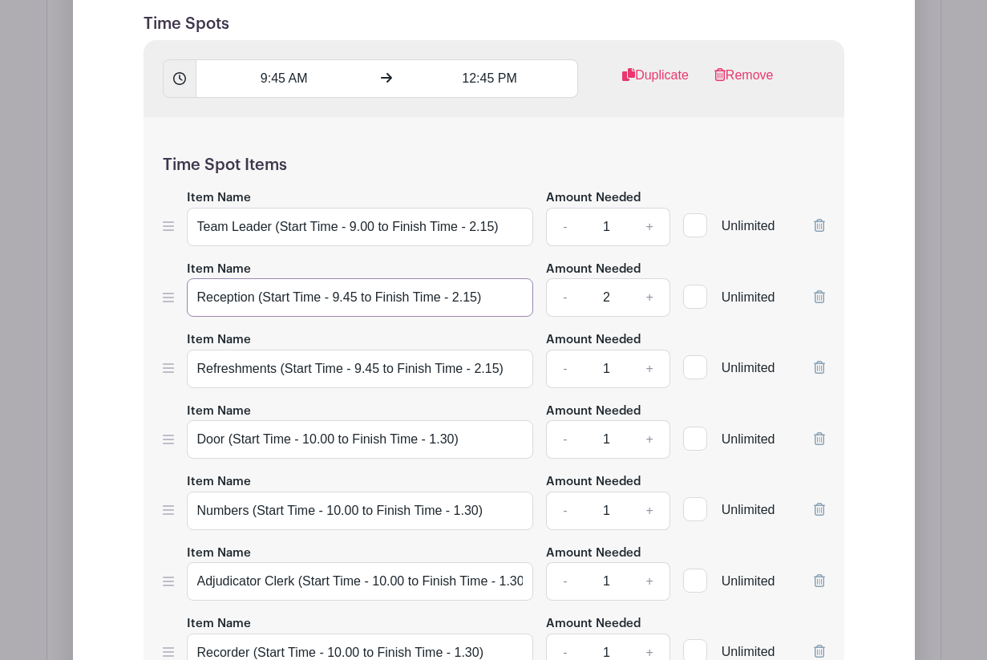
click at [354, 317] on input "Reception (Start Time - 9.45 to Finish Time - 2.15)" at bounding box center [360, 297] width 347 height 38
type input "Reception (Start Time - 9.00 to Finish Time - 2.15)"
click at [378, 388] on input "Refreshments (Start Time - 9.45 to Finish Time - 2.15)" at bounding box center [360, 368] width 347 height 38
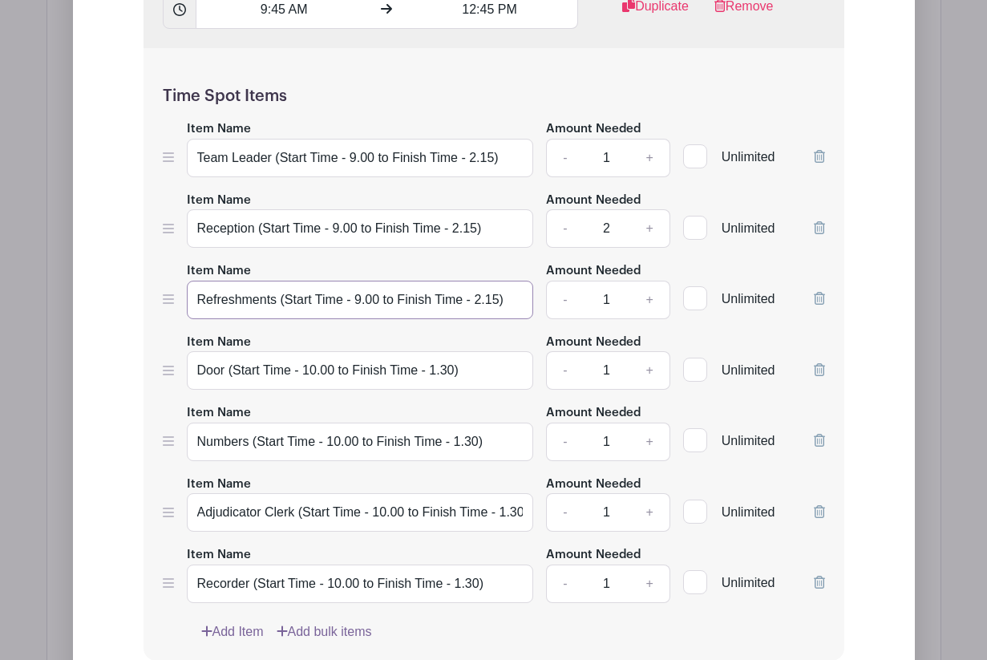
scroll to position [1815, 0]
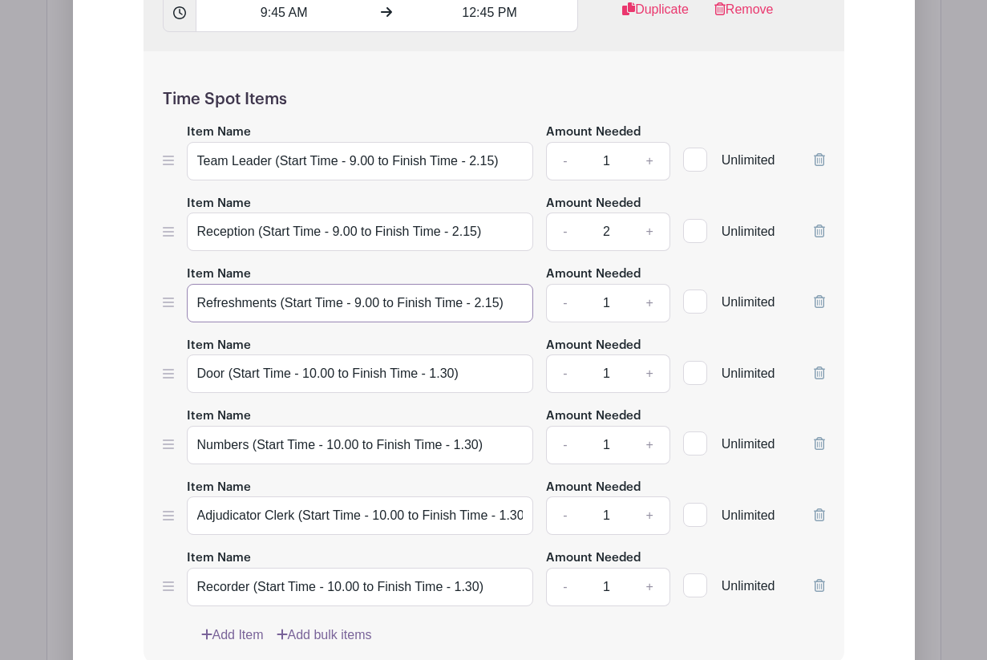
type input "Refreshments (Start Time - 9.00 to Finish Time - 2.15)"
click at [333, 393] on input "Door (Start Time - 10.00 to Finish Time - 1.30)" at bounding box center [360, 373] width 347 height 38
type input "Door (Start Time - 9.15 to Finish Time - 1.30)"
click at [358, 464] on input "Numbers (Start Time - 10.00 to Finish Time - 1.30)" at bounding box center [360, 445] width 347 height 38
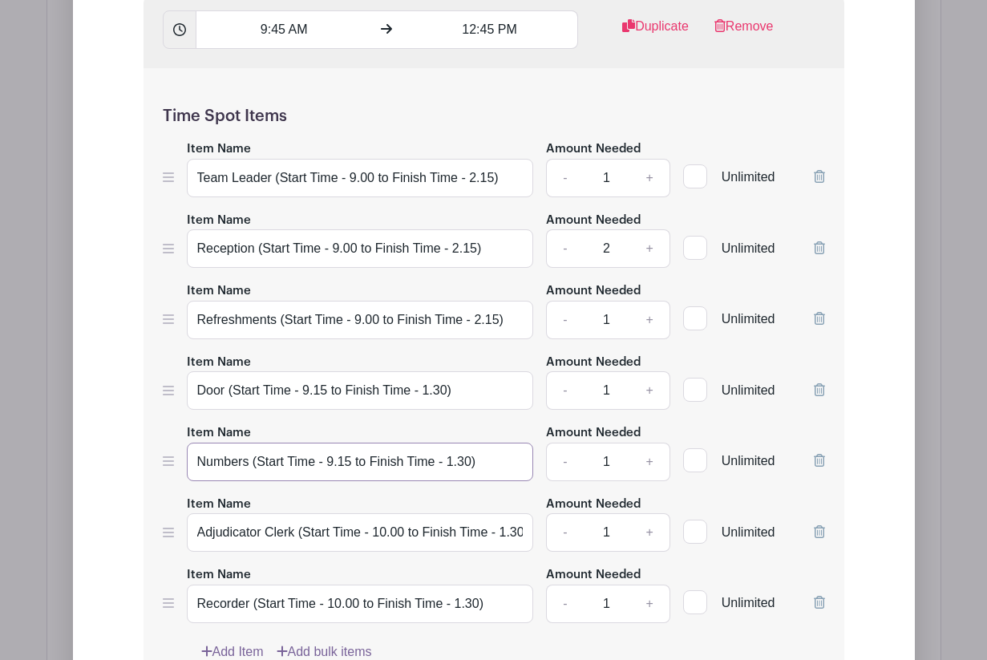
scroll to position [1794, 0]
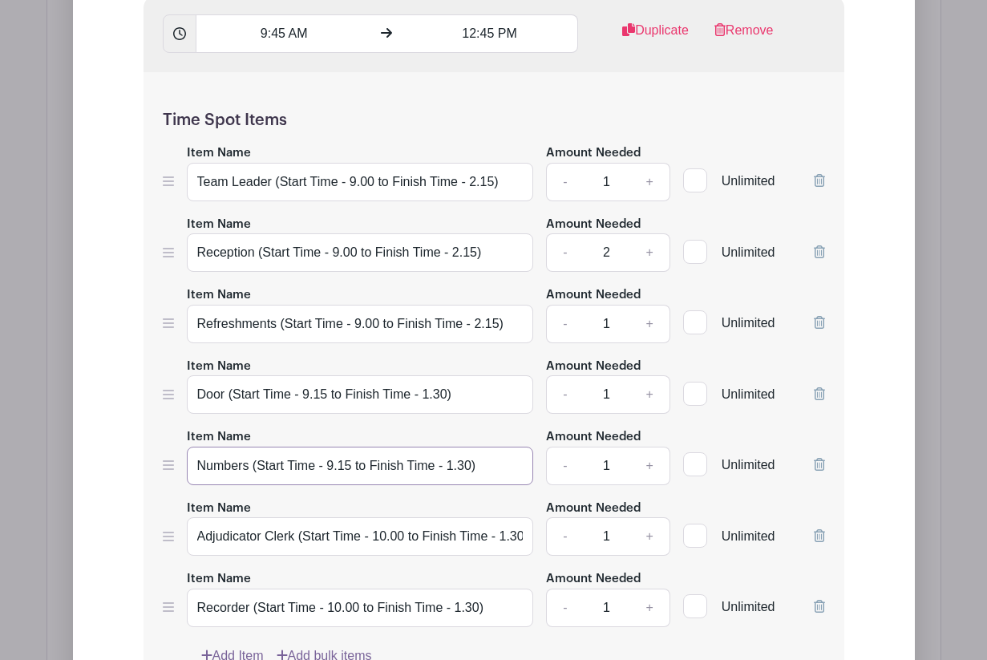
type input "Numbers (Start Time - 9.15 to Finish Time - 1.30)"
click at [448, 414] on input "Door (Start Time - 9.15 to Finish Time - 1.30)" at bounding box center [360, 394] width 347 height 38
type input "Door (Start Time - 9.15 to Finish Time - 12.45)"
click at [505, 454] on div "Item Name Numbers (Start Time - 9.15 to Finish Time - 1.30)" at bounding box center [360, 455] width 347 height 59
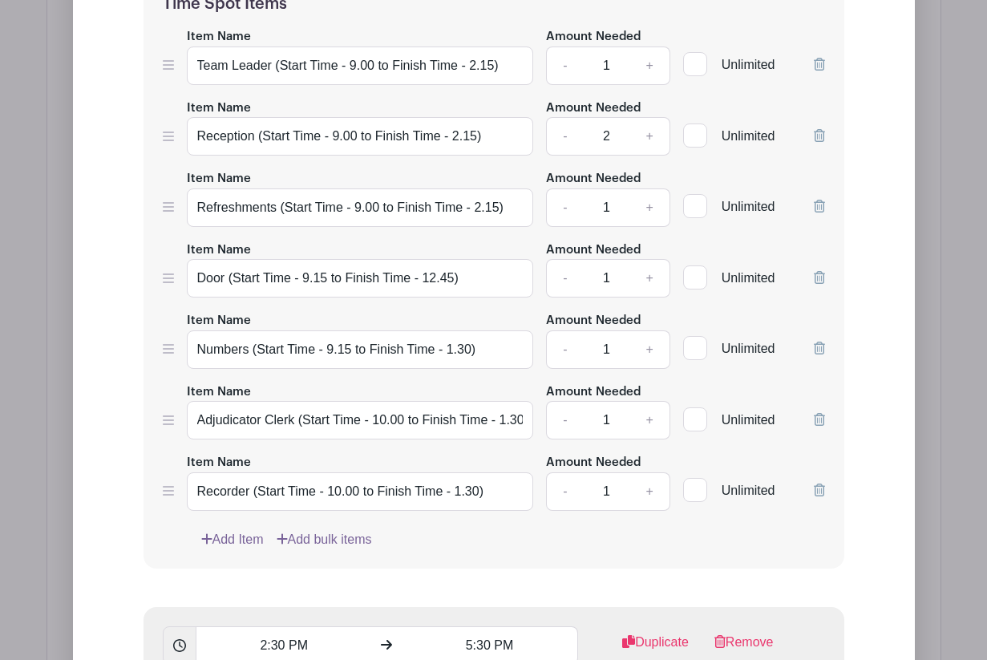
scroll to position [1913, 0]
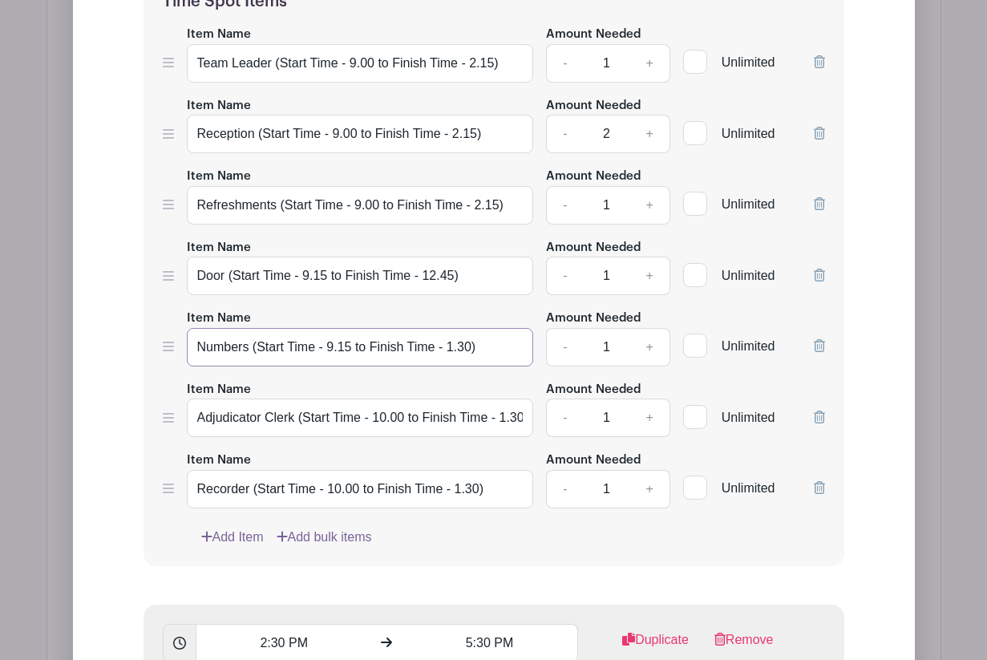
click at [473, 366] on input "Numbers (Start Time - 9.15 to Finish Time - 1.30)" at bounding box center [360, 347] width 347 height 38
type input "Numbers (Start Time - 9.15 to Finish Time - 12.45)"
click at [513, 409] on div "Item Name Adjudicator Clerk (Start Time - 10.00 to Finish Time - 1.30)" at bounding box center [360, 408] width 347 height 59
click at [402, 437] on input "Adjudicator Clerk (Start Time - 10.00 to Finish Time - 1.30)" at bounding box center [360, 417] width 347 height 38
type input "Adjudicator Clerk (Start Time - 9.15 to Finish Time - 12.45)"
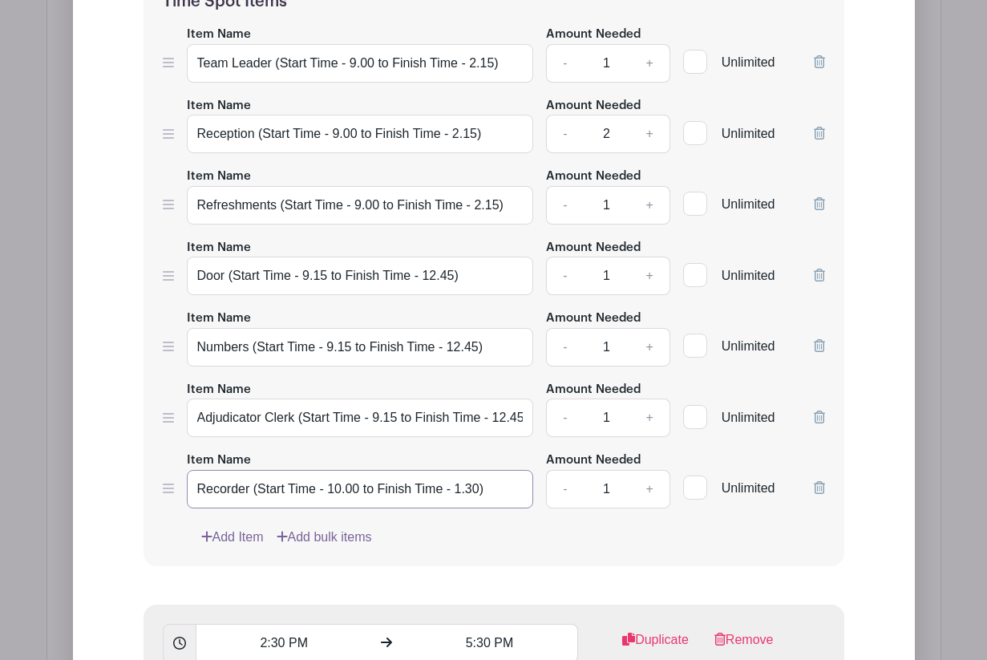
click at [359, 508] on input "Recorder (Start Time - 10.00 to Finish Time - 1.30)" at bounding box center [360, 489] width 347 height 38
type input "Recorder (Start Time - 9.15 to Finish Time - 12.45)"
click at [466, 547] on div "Add Item Add bulk items" at bounding box center [513, 536] width 624 height 19
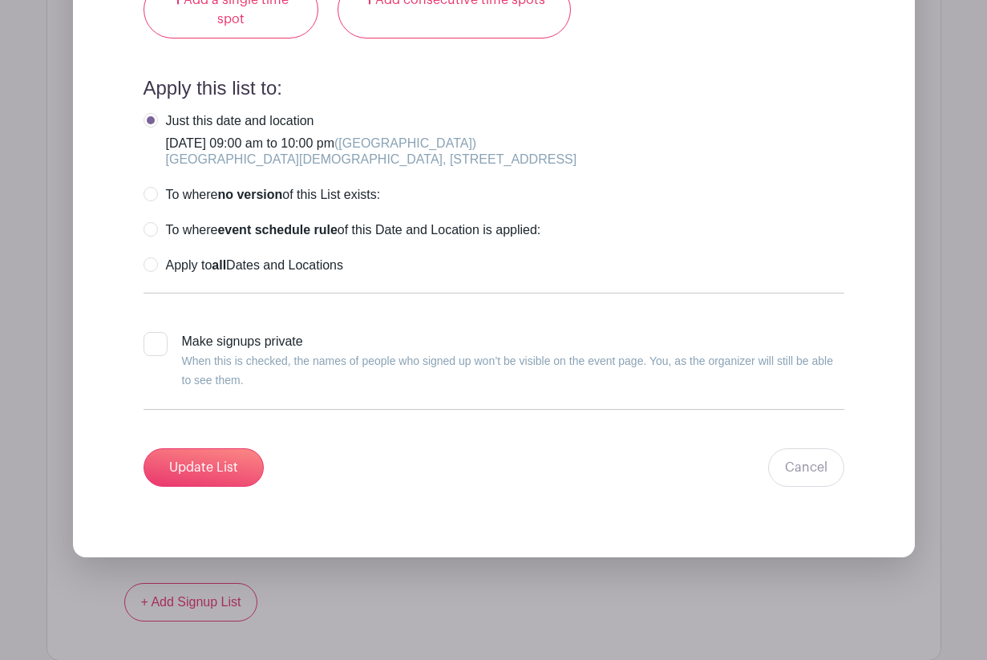
scroll to position [4005, 0]
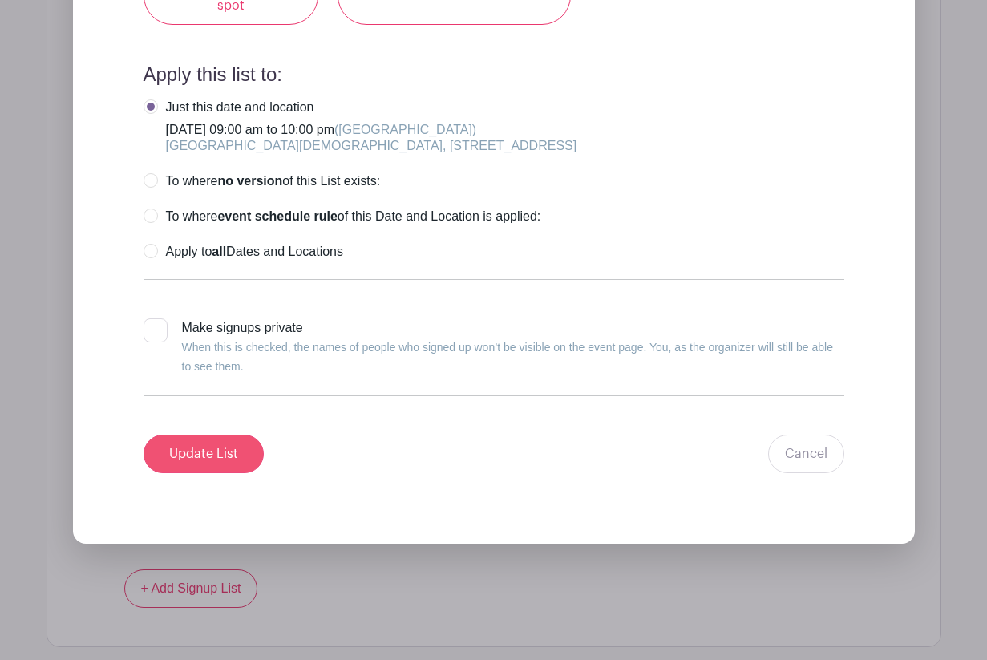
click at [221, 473] on input "Update List" at bounding box center [203, 453] width 120 height 38
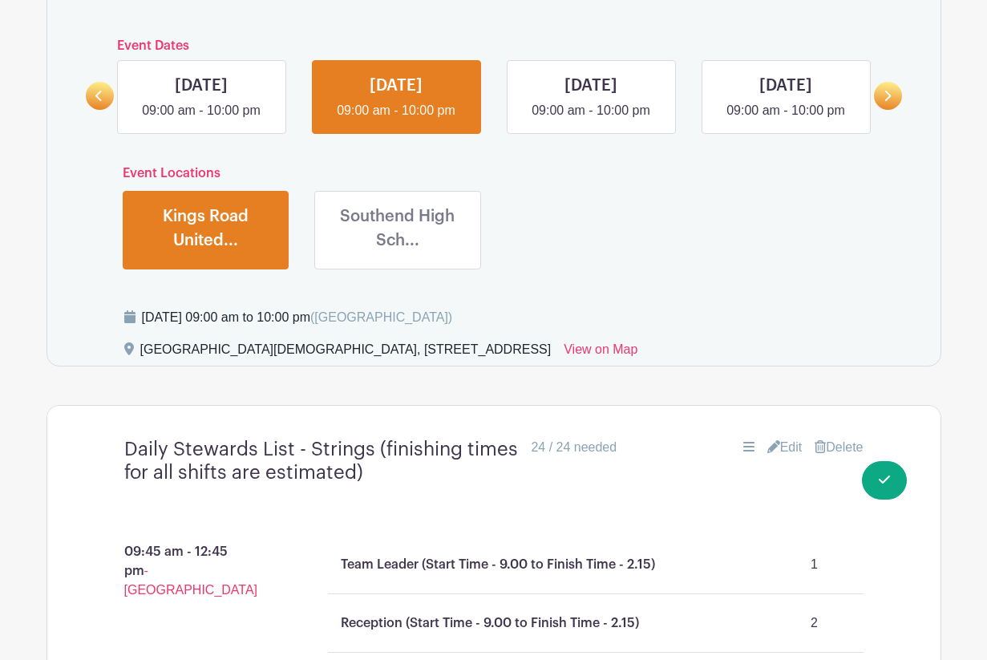
scroll to position [1015, 0]
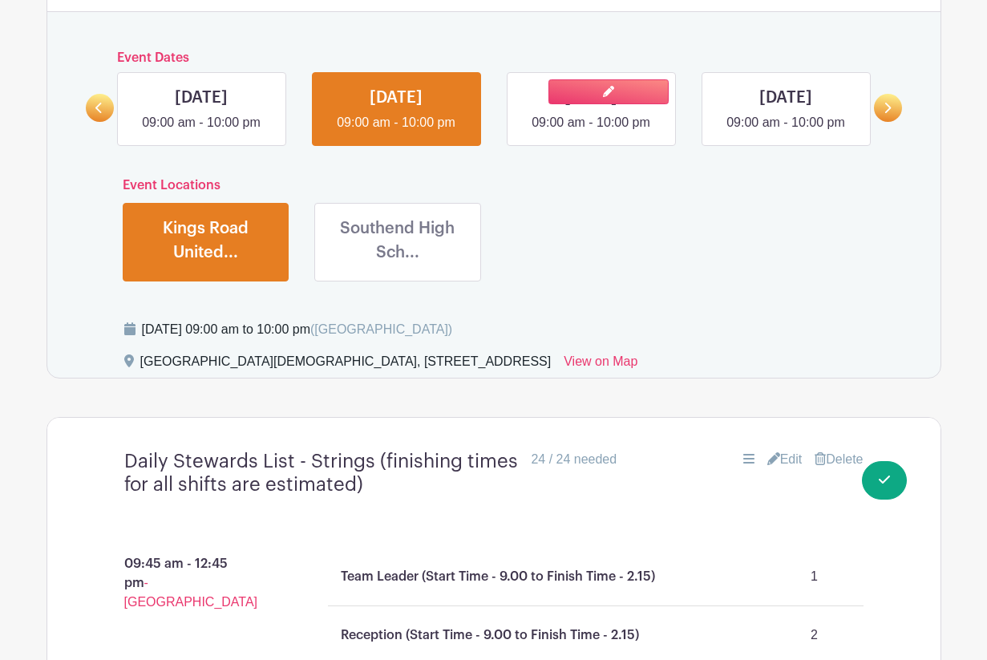
click at [591, 132] on link at bounding box center [591, 132] width 0 height 0
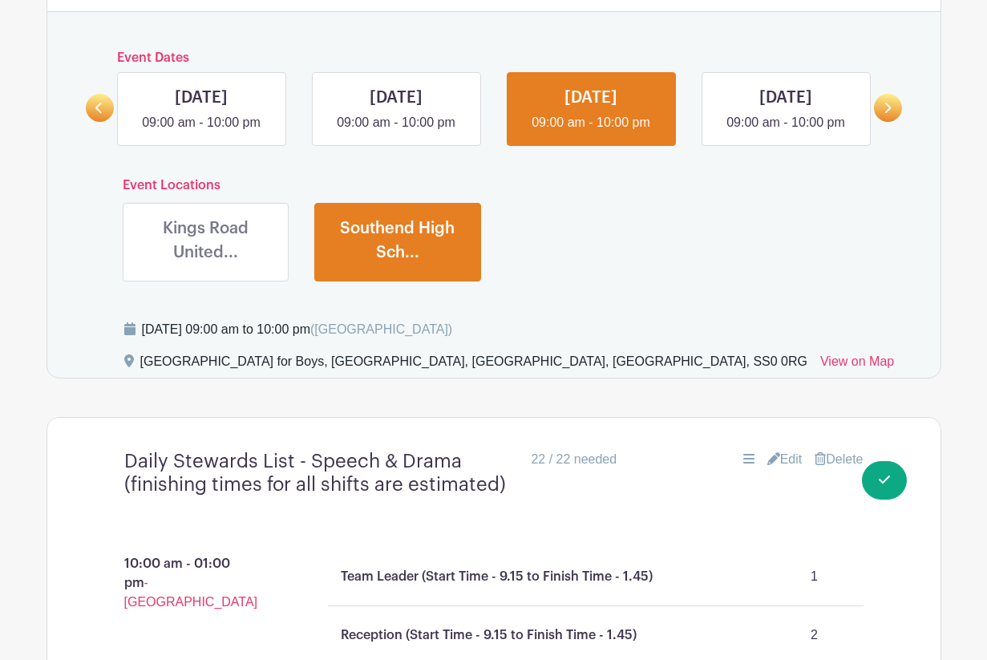
click at [205, 268] on link at bounding box center [205, 268] width 0 height 0
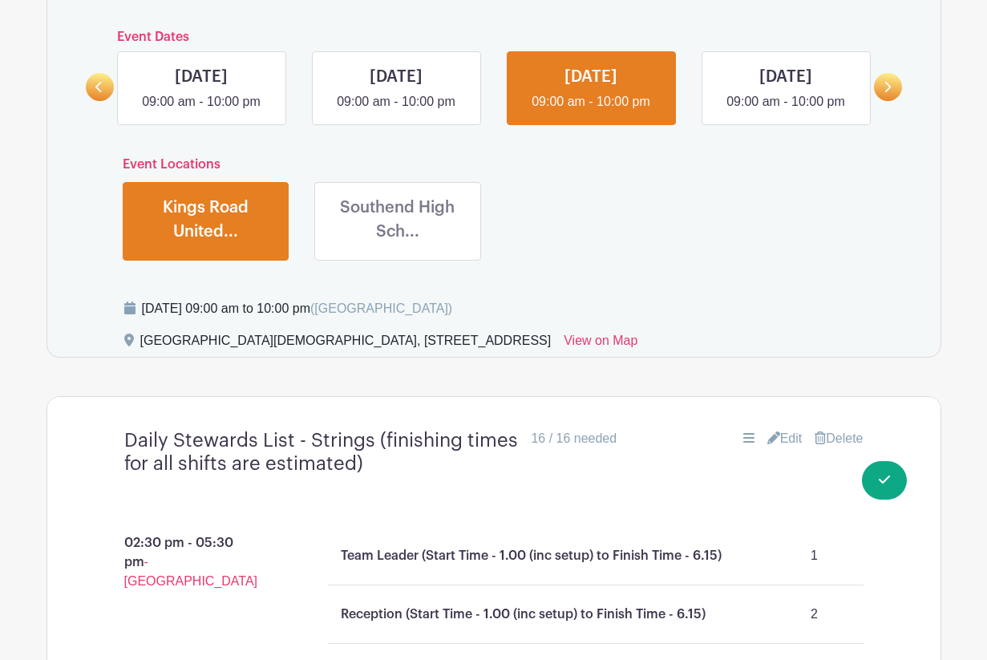
scroll to position [1035, 0]
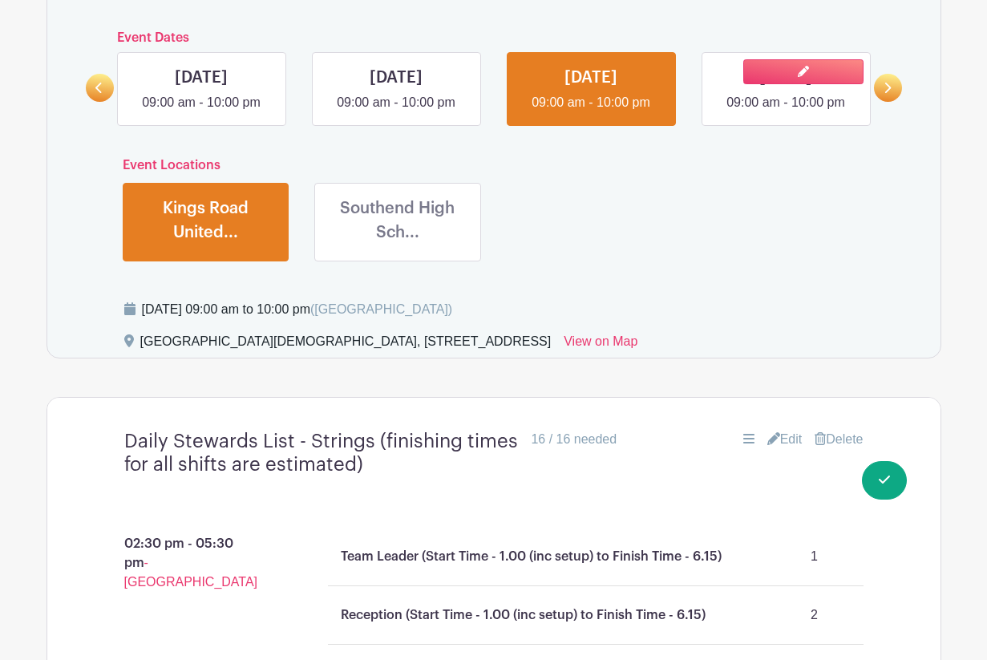
click at [640, 112] on link at bounding box center [785, 112] width 0 height 0
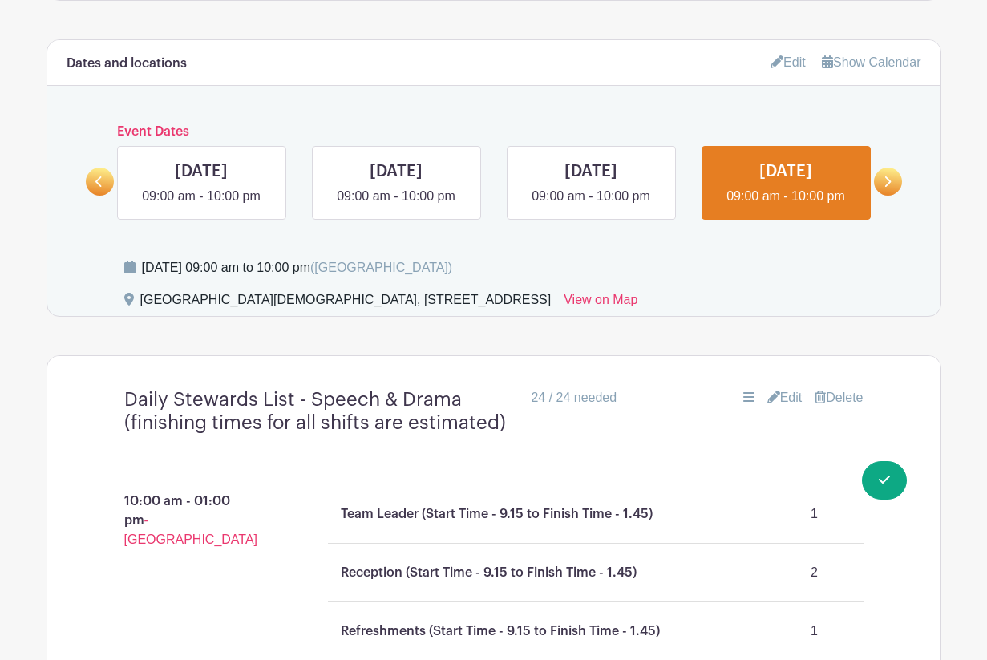
scroll to position [940, 0]
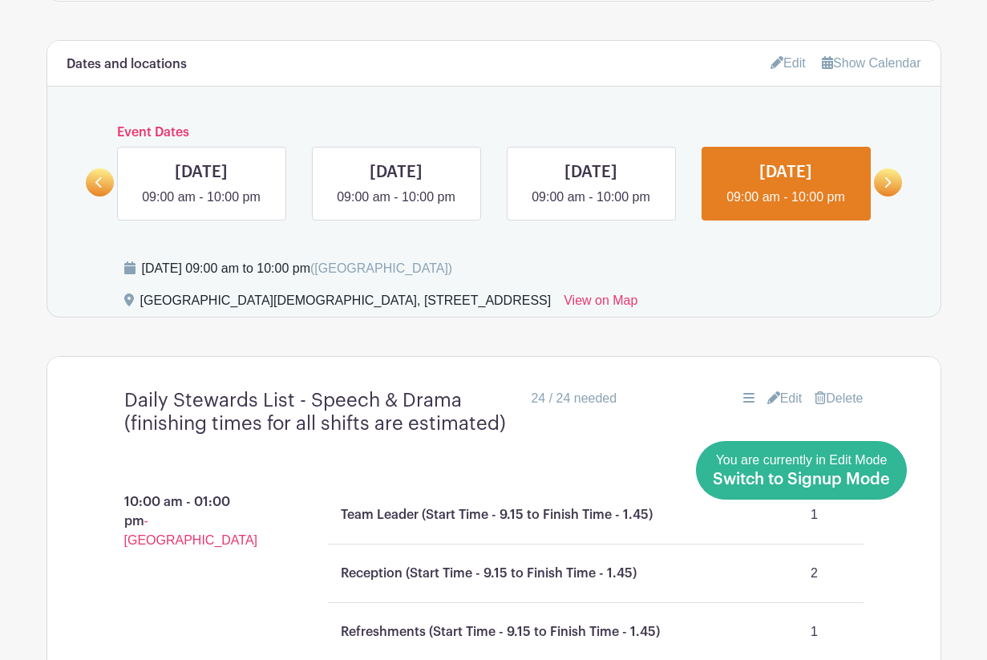
click at [640, 482] on span "Switch to Signup Mode" at bounding box center [801, 479] width 177 height 16
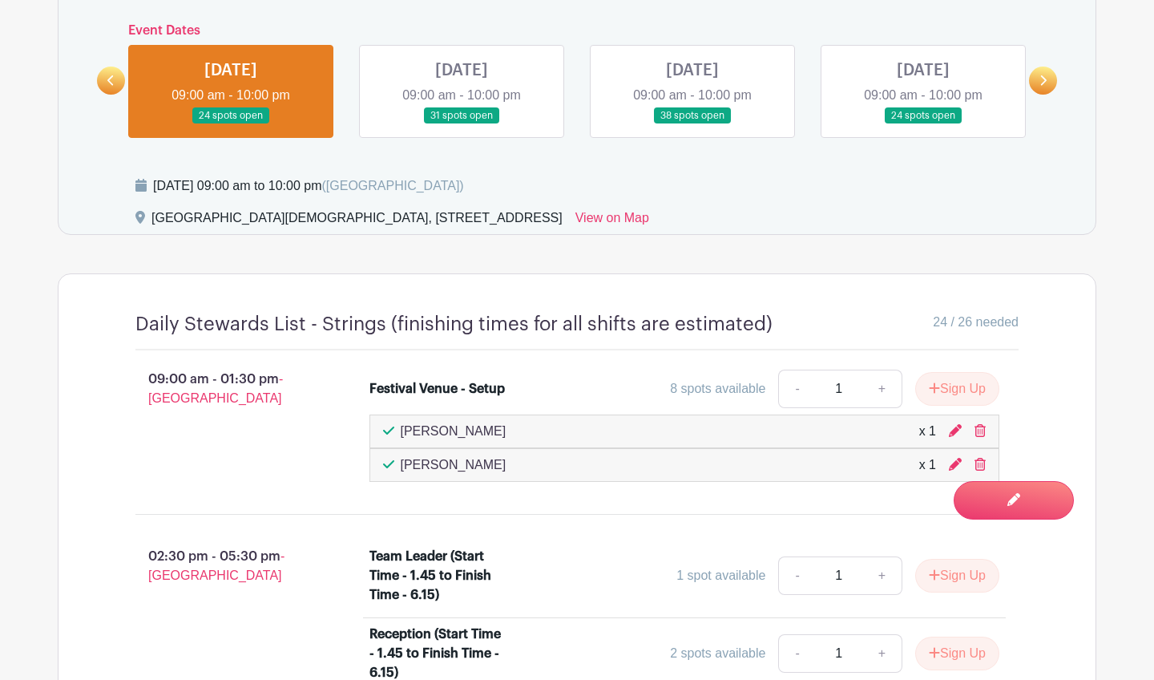
scroll to position [959, 0]
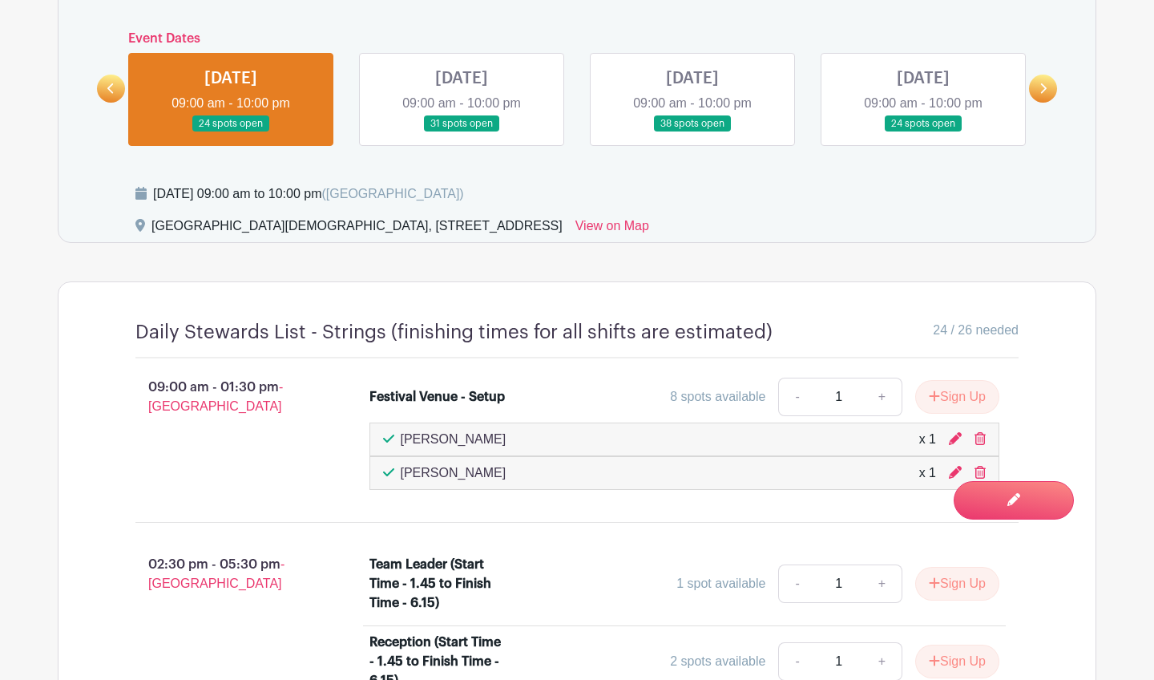
click at [462, 132] on link at bounding box center [462, 132] width 0 height 0
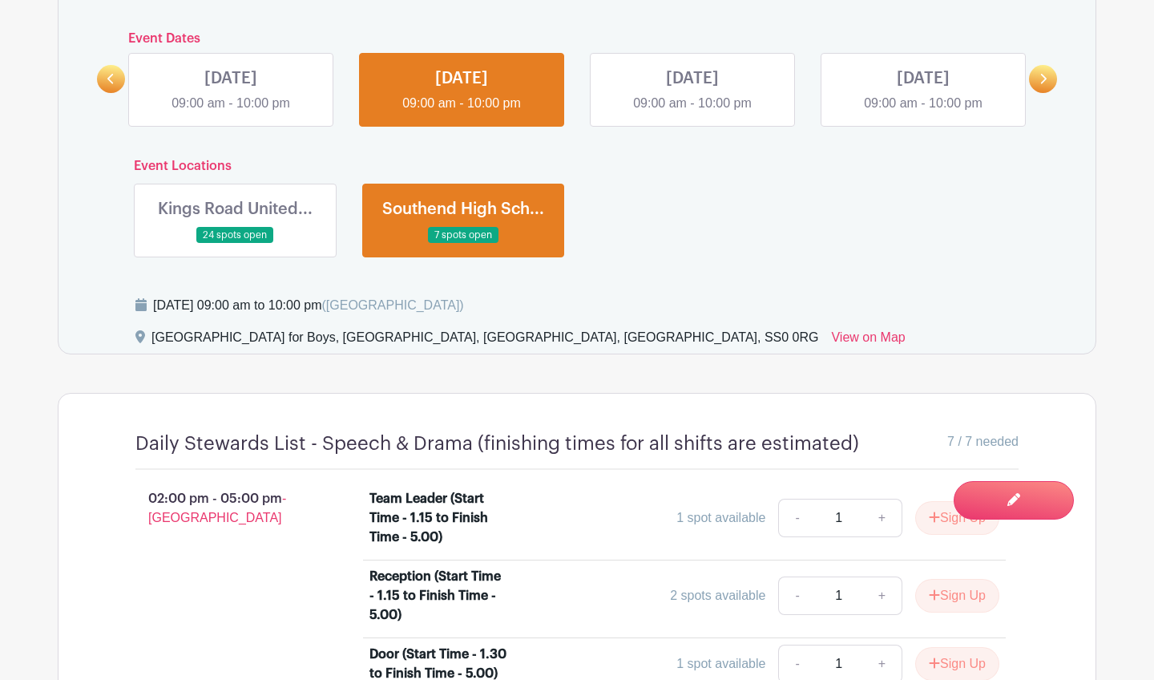
click at [235, 244] on link at bounding box center [235, 244] width 0 height 0
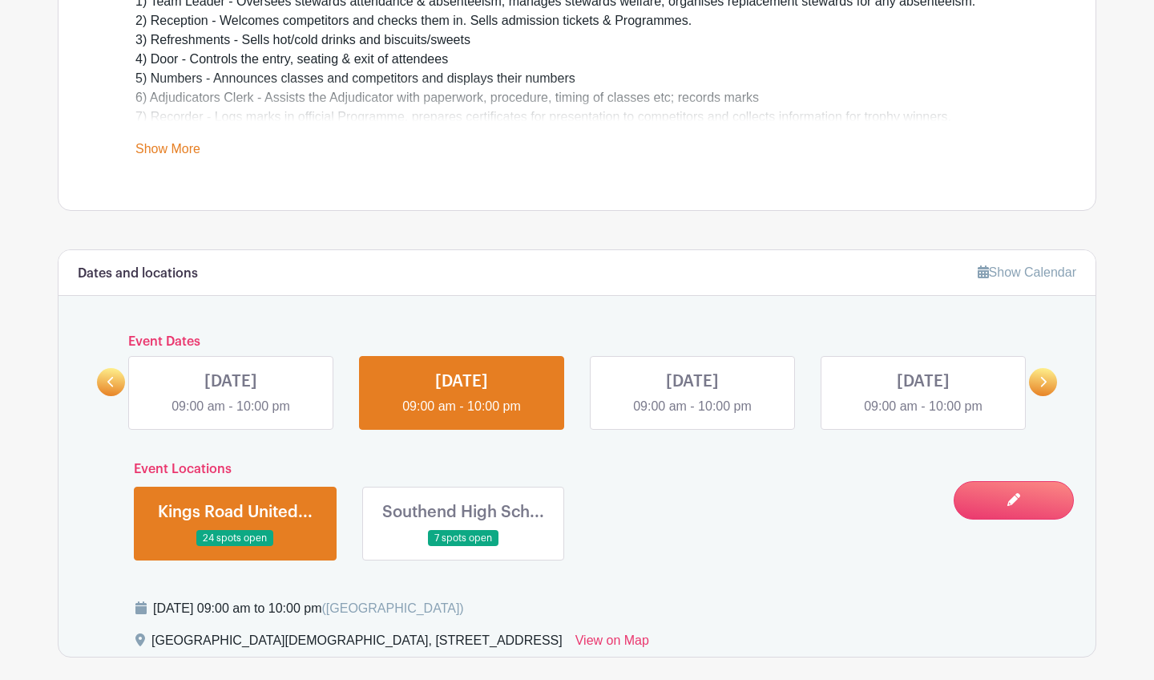
scroll to position [744, 0]
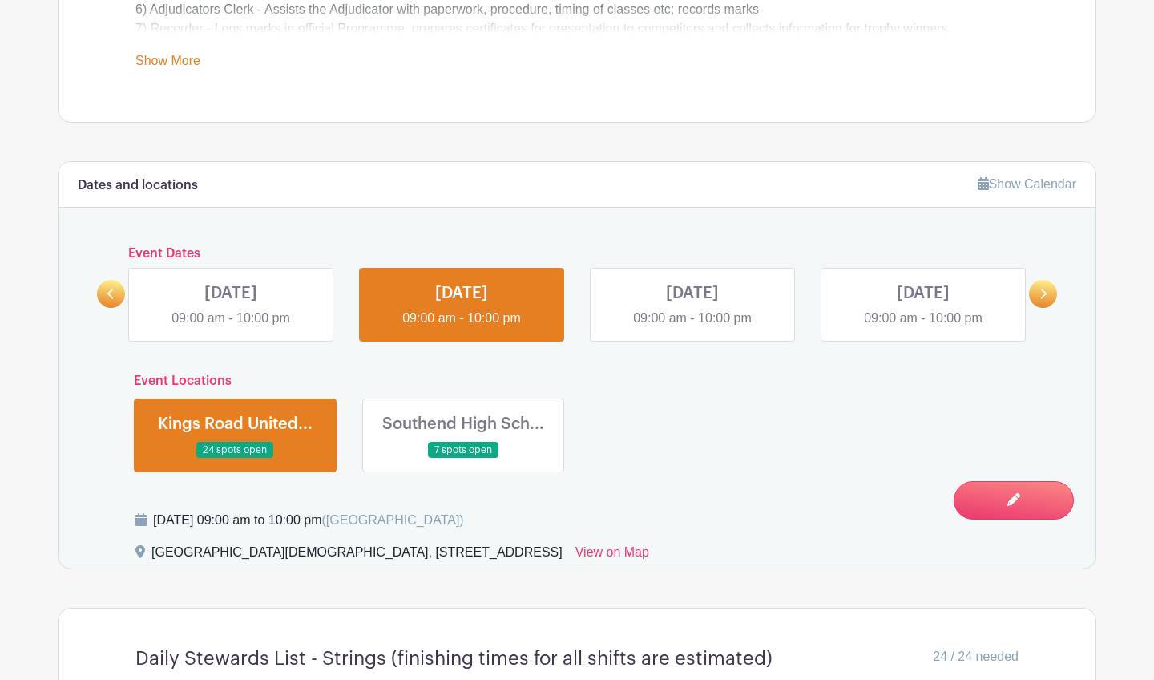
click at [640, 328] on link at bounding box center [692, 328] width 0 height 0
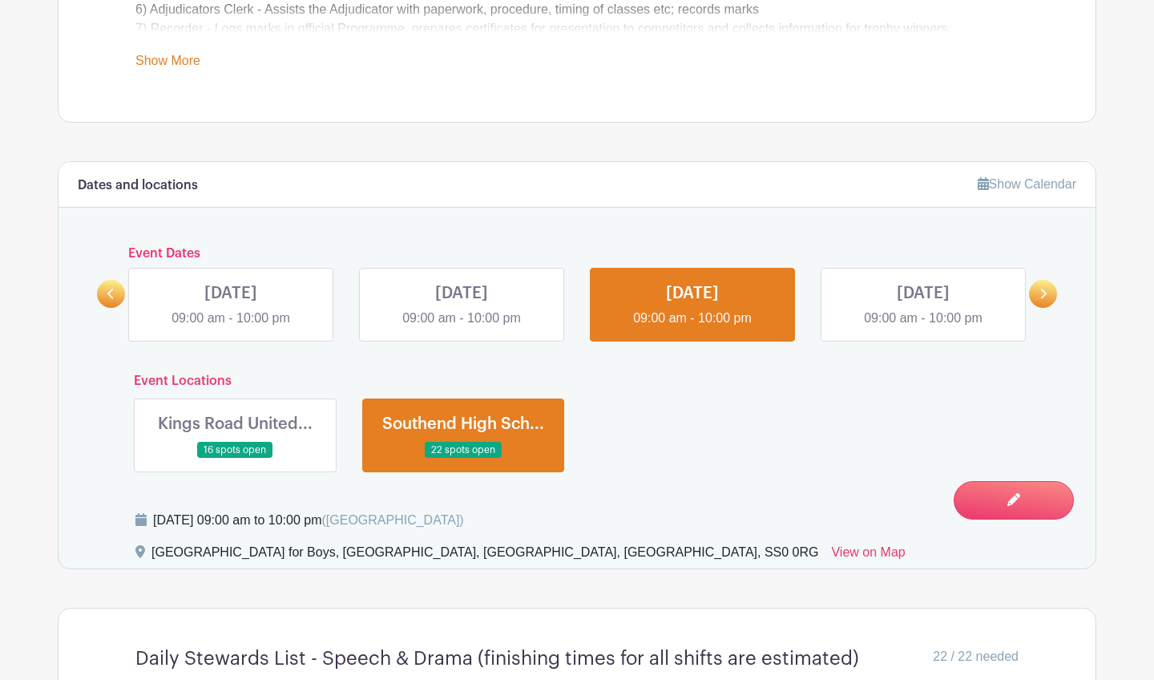
click at [235, 458] on link at bounding box center [235, 458] width 0 height 0
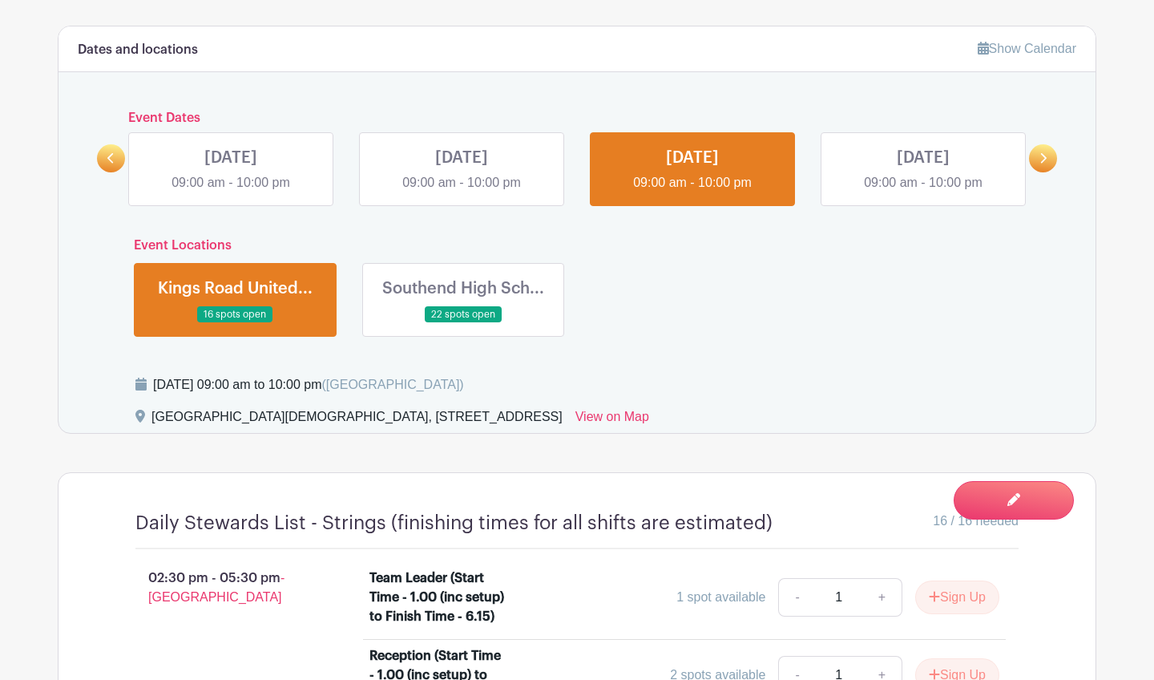
scroll to position [862, 0]
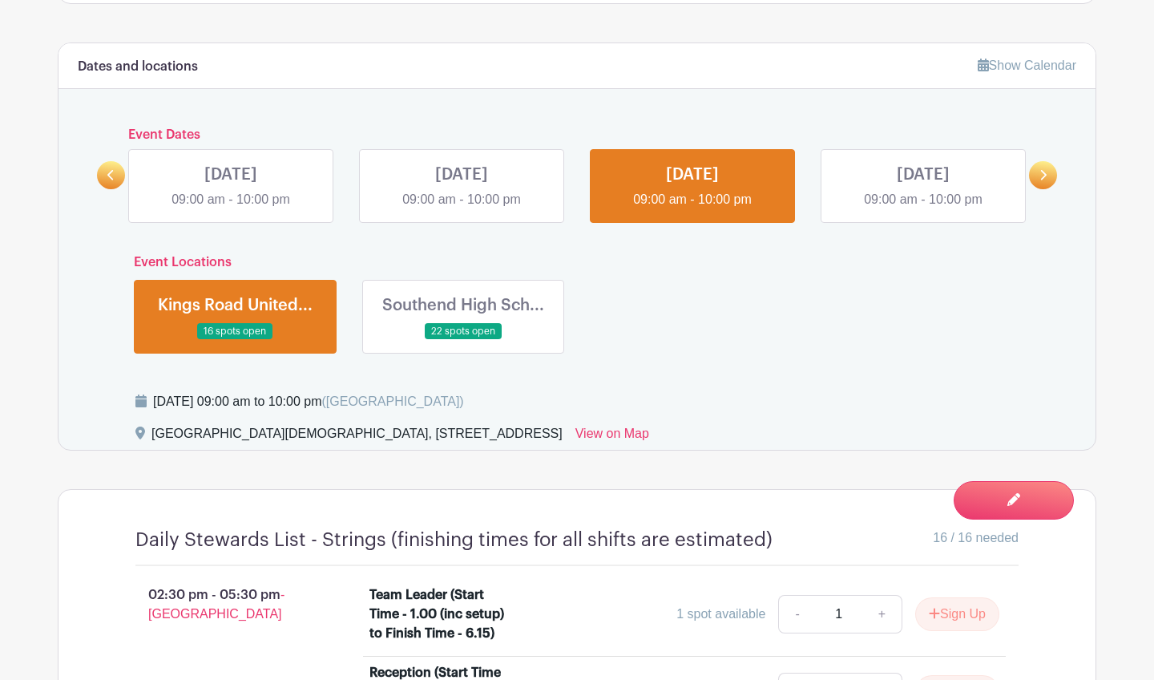
click at [640, 209] on link at bounding box center [923, 209] width 0 height 0
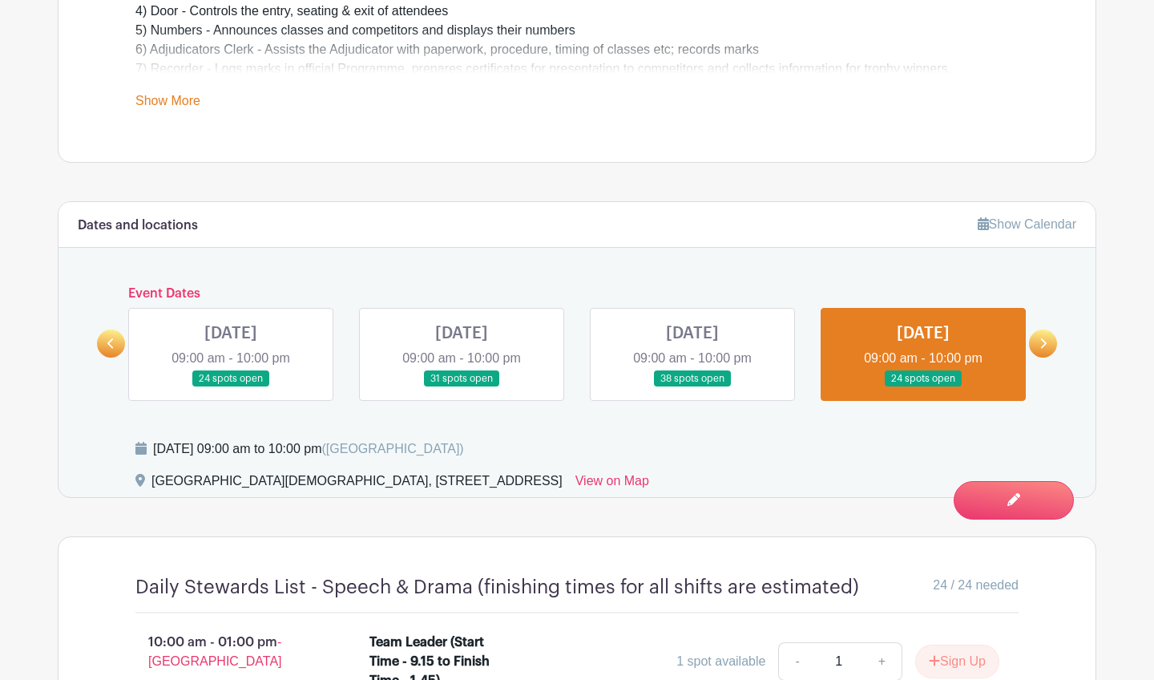
scroll to position [916, 0]
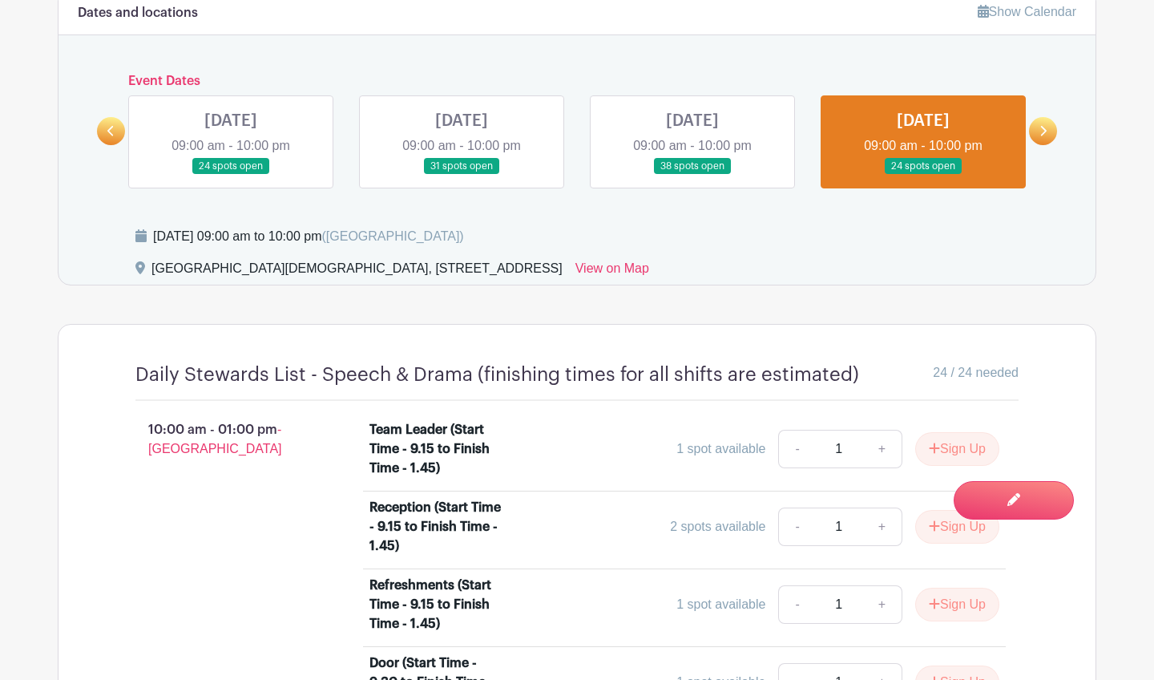
click at [231, 175] on link at bounding box center [231, 175] width 0 height 0
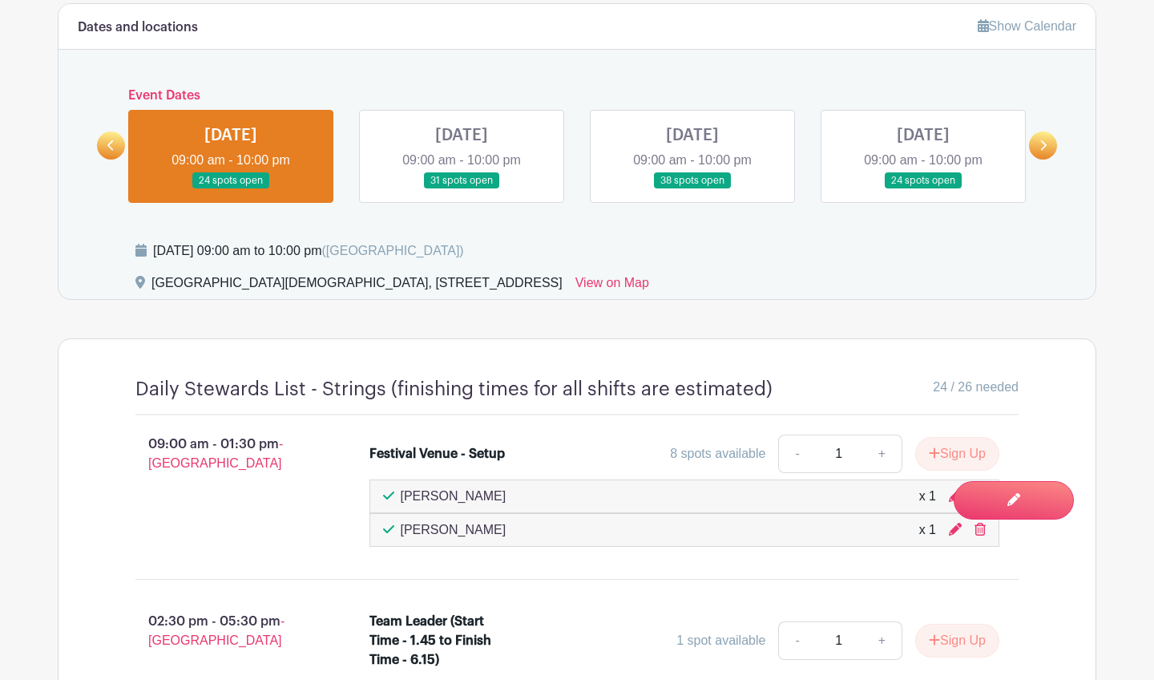
scroll to position [896, 0]
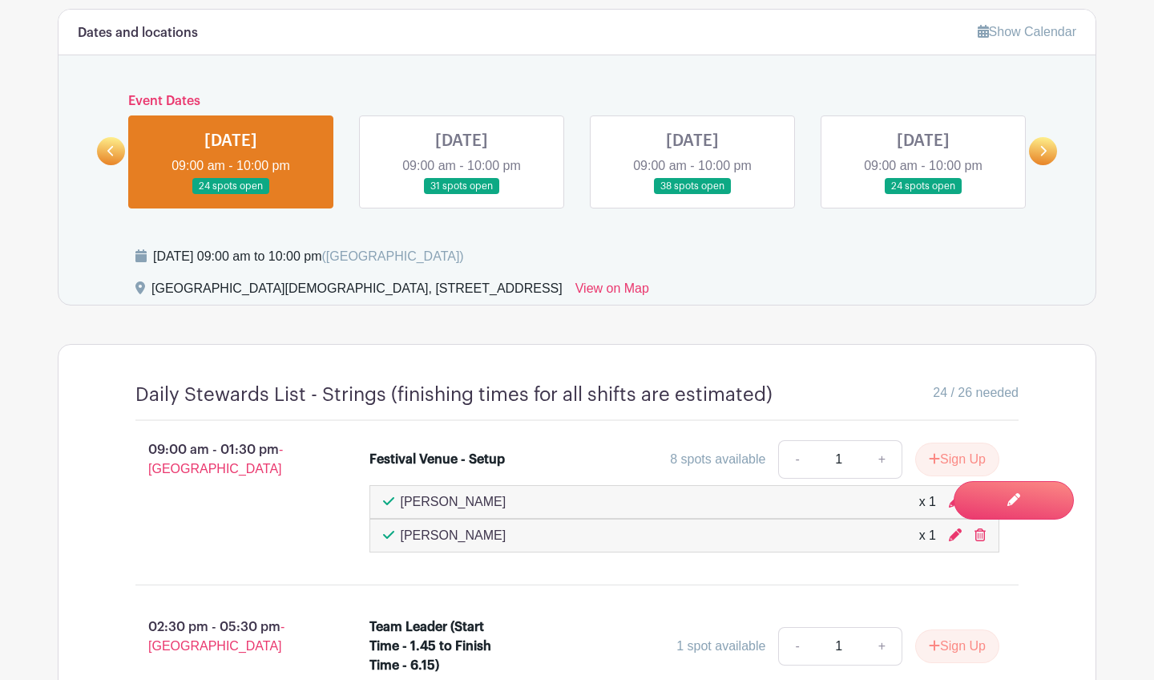
click at [462, 195] on link at bounding box center [462, 195] width 0 height 0
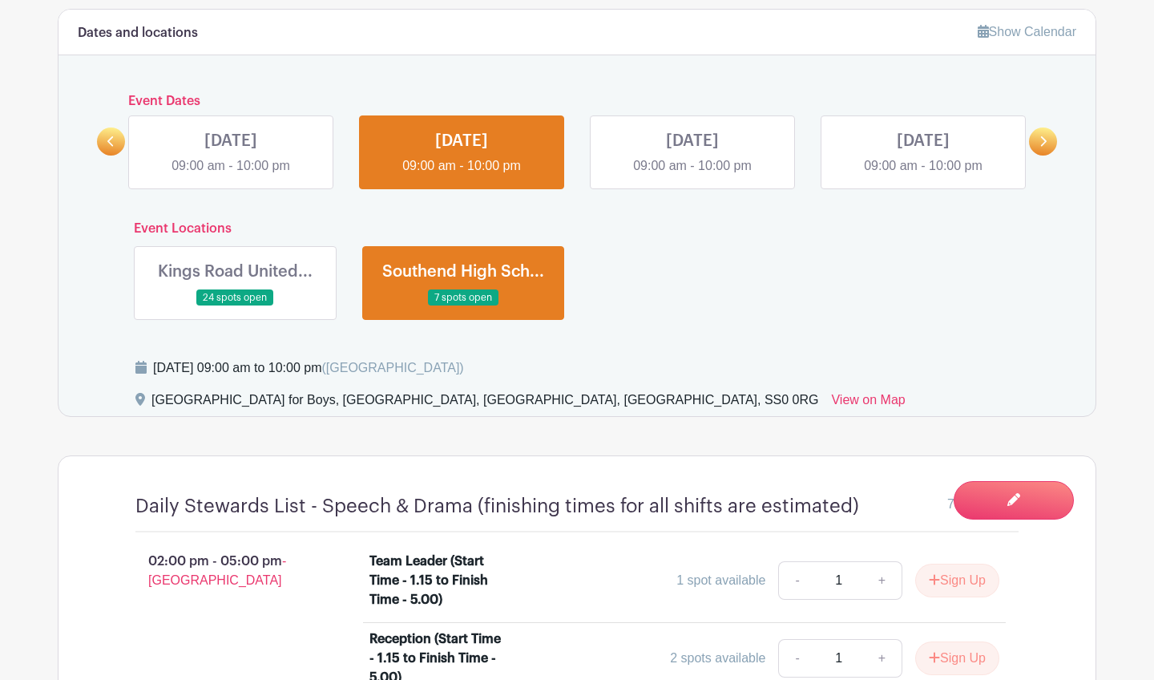
click at [235, 306] on link at bounding box center [235, 306] width 0 height 0
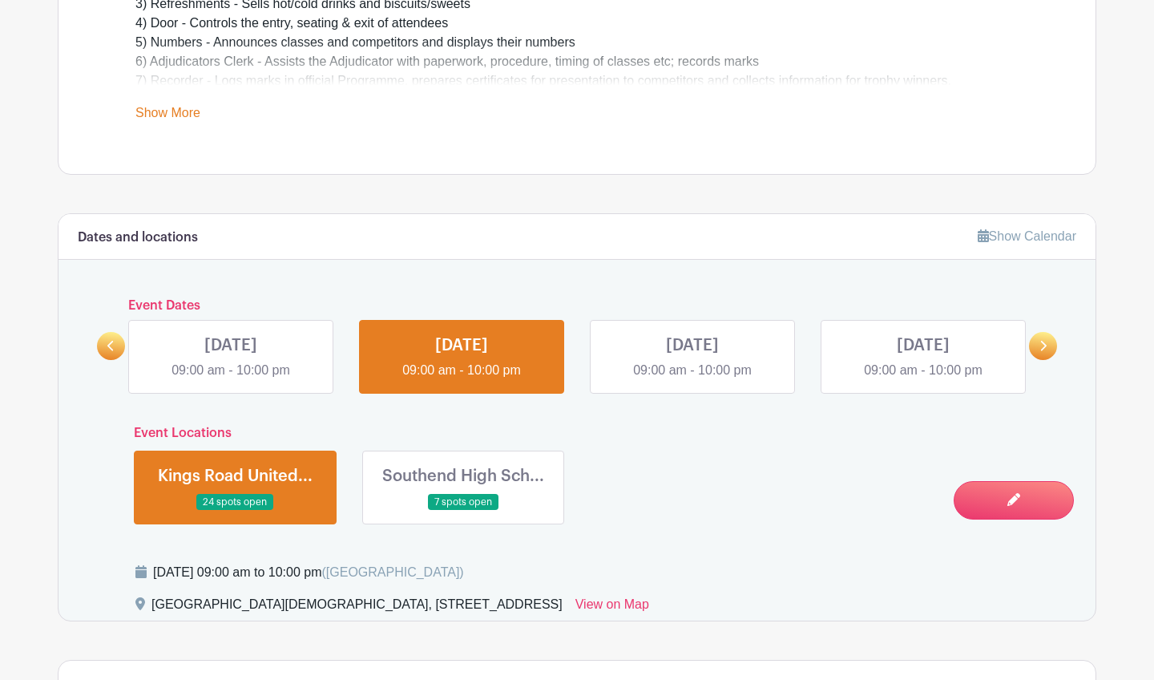
scroll to position [633, 0]
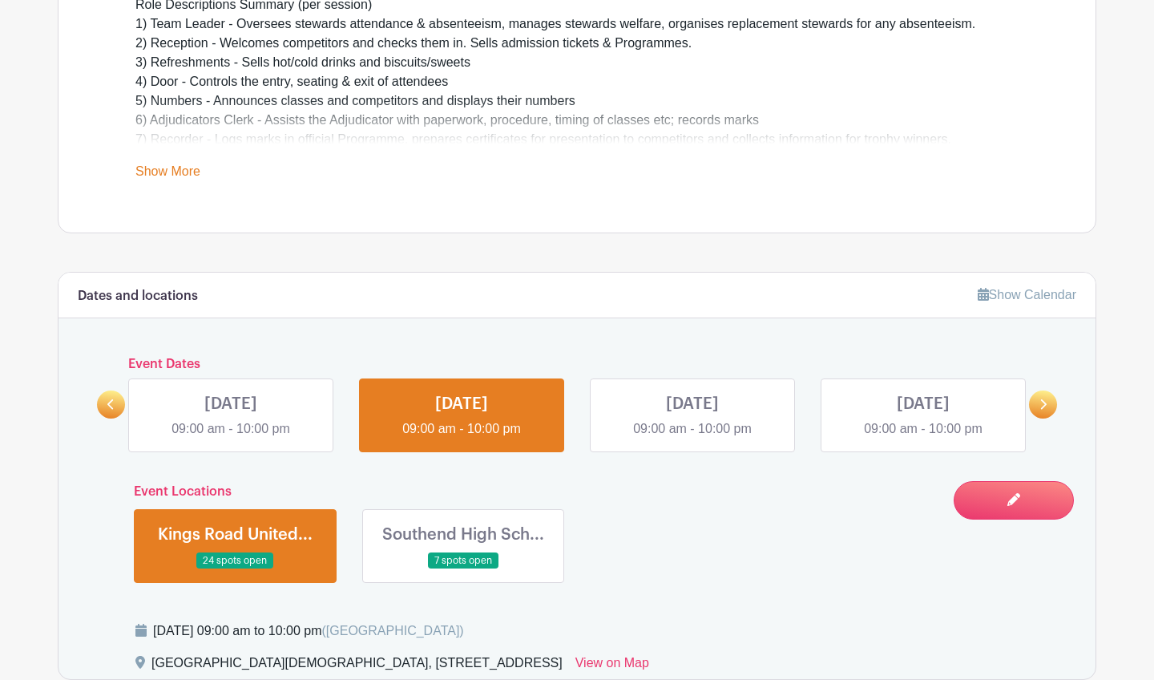
click at [640, 438] on link at bounding box center [692, 438] width 0 height 0
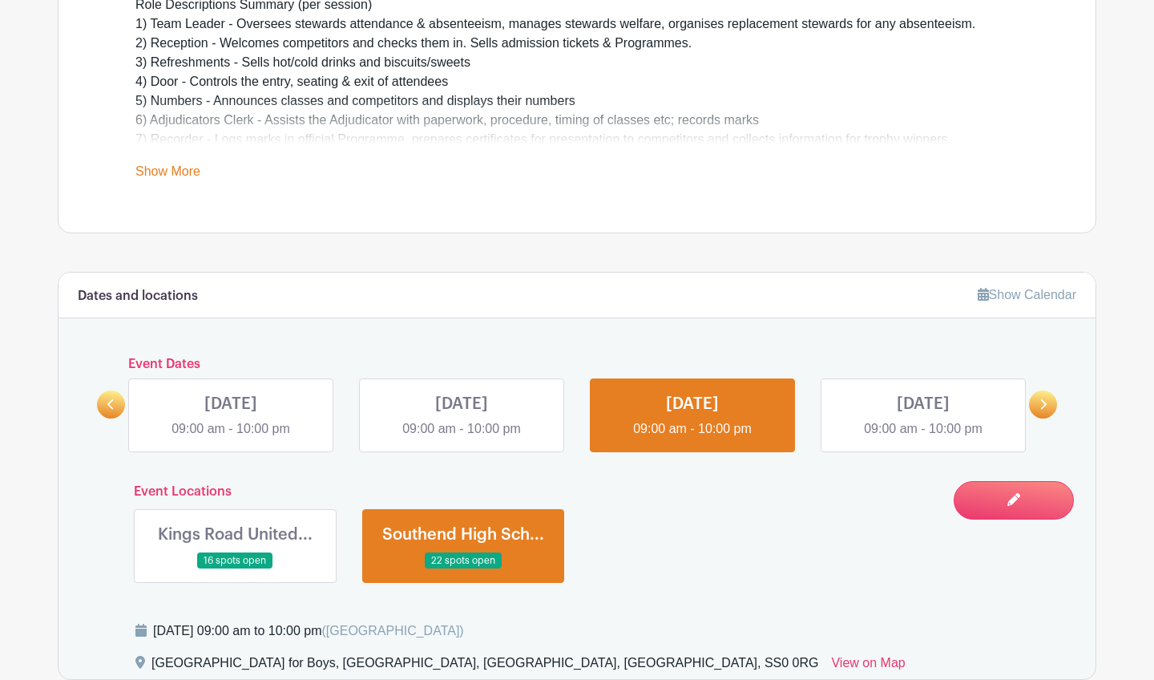
click at [640, 438] on link at bounding box center [923, 438] width 0 height 0
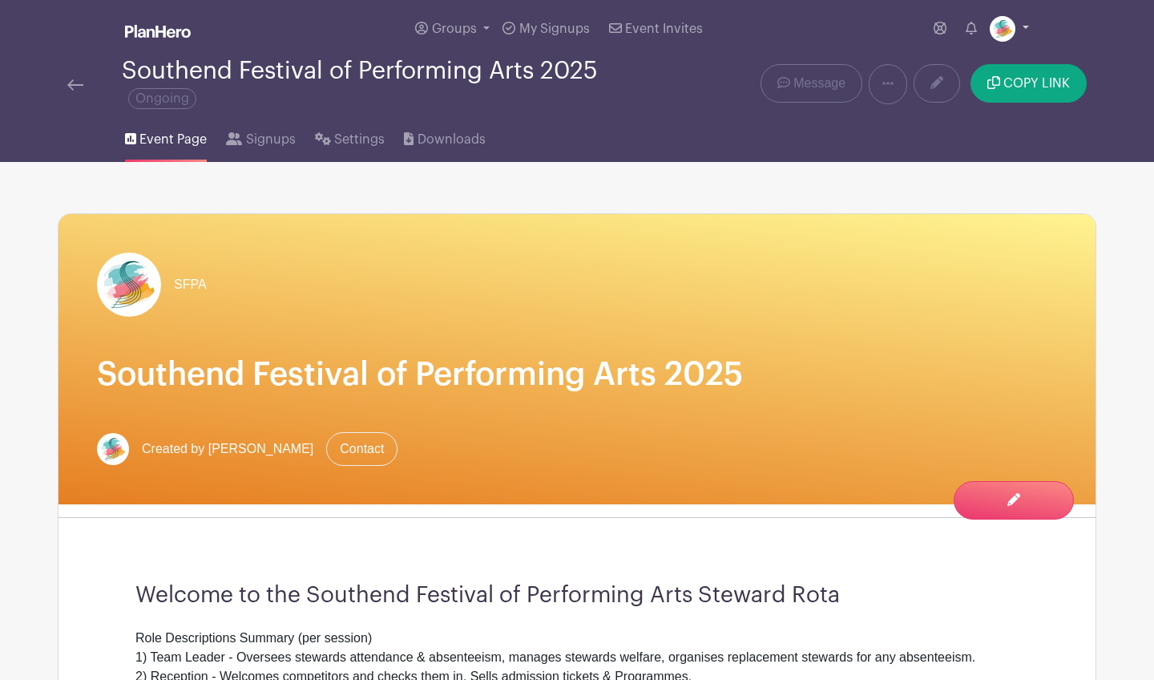
click at [640, 30] on link at bounding box center [1009, 29] width 39 height 26
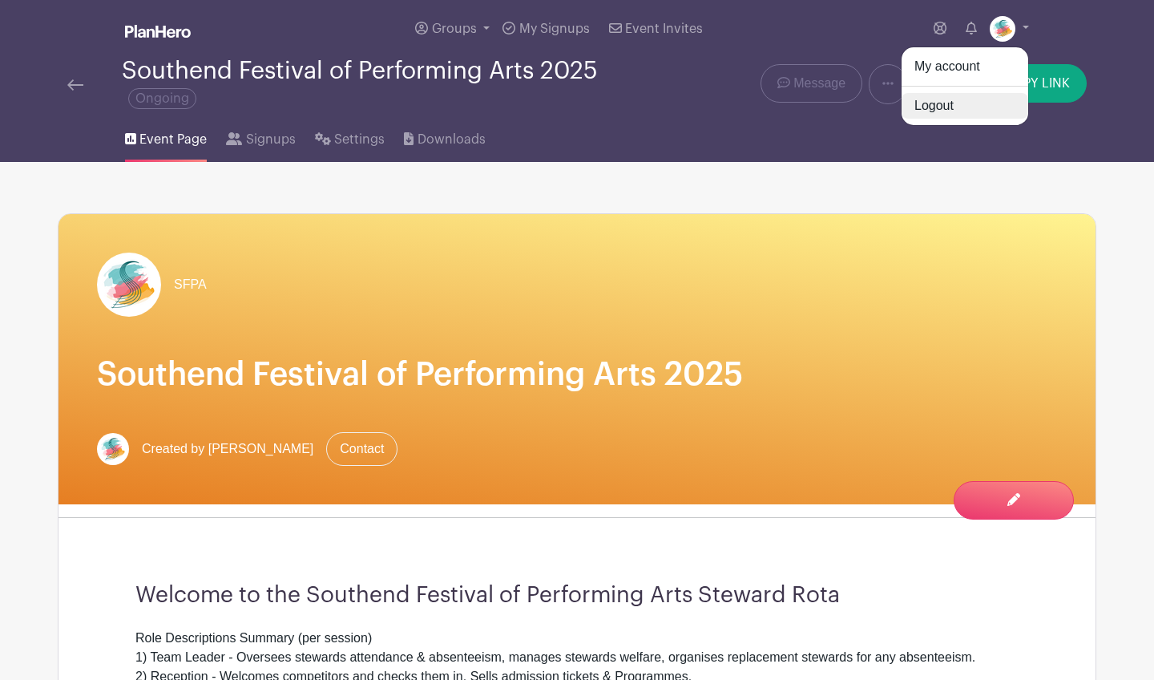
click at [640, 107] on link "Logout" at bounding box center [965, 106] width 127 height 26
